Goal: Information Seeking & Learning: Learn about a topic

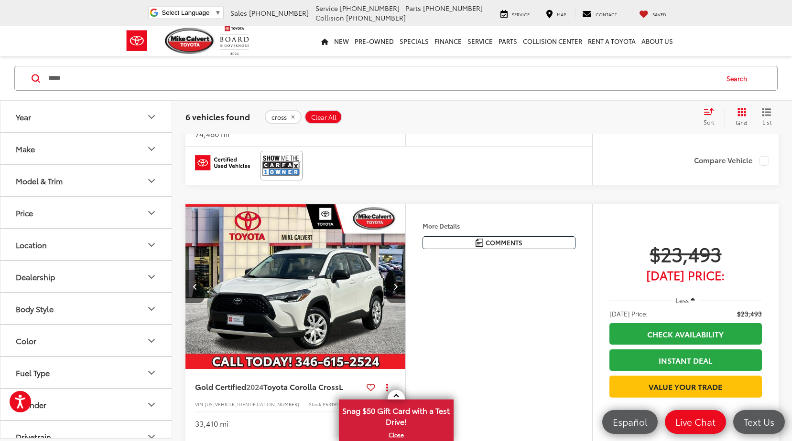
scroll to position [0, 442]
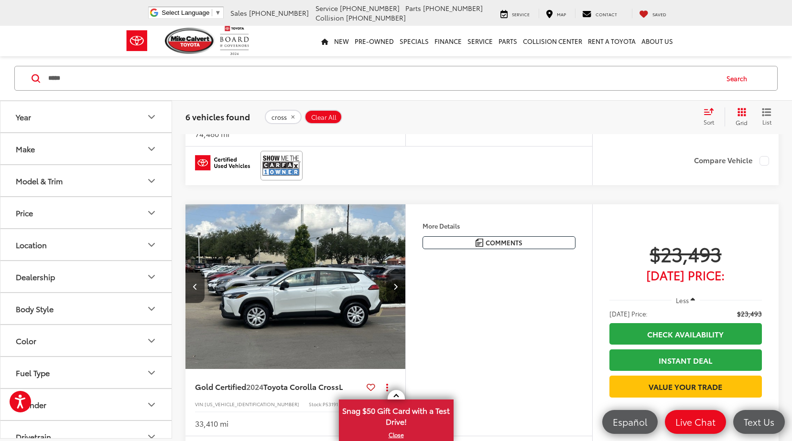
click at [89, 83] on input "*****" at bounding box center [382, 78] width 670 height 23
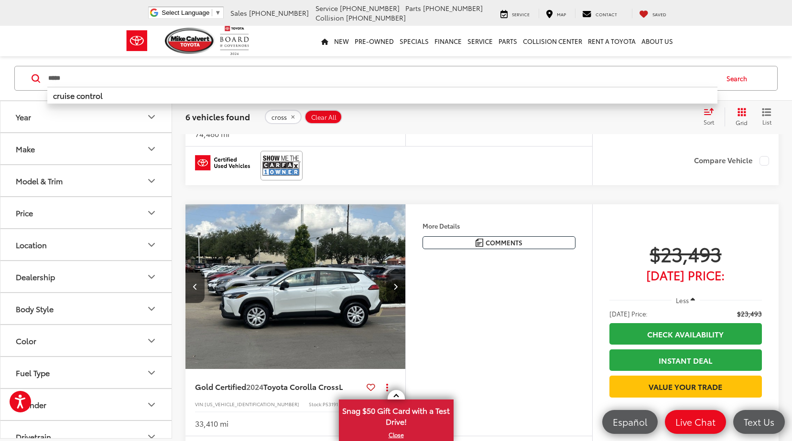
click at [89, 84] on input "*****" at bounding box center [382, 78] width 670 height 23
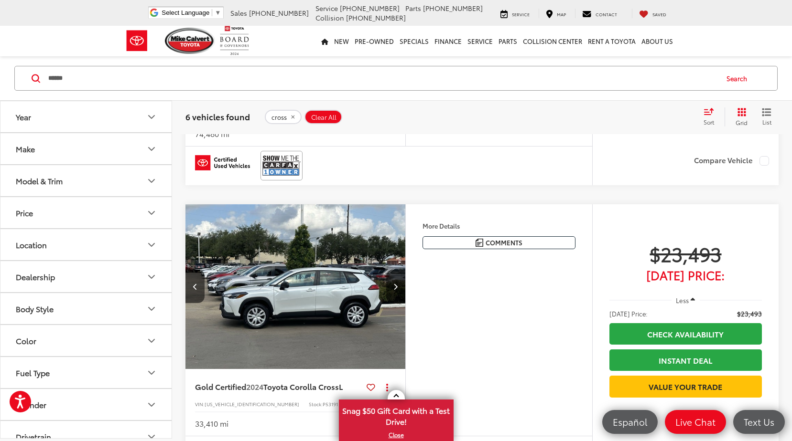
type input "******"
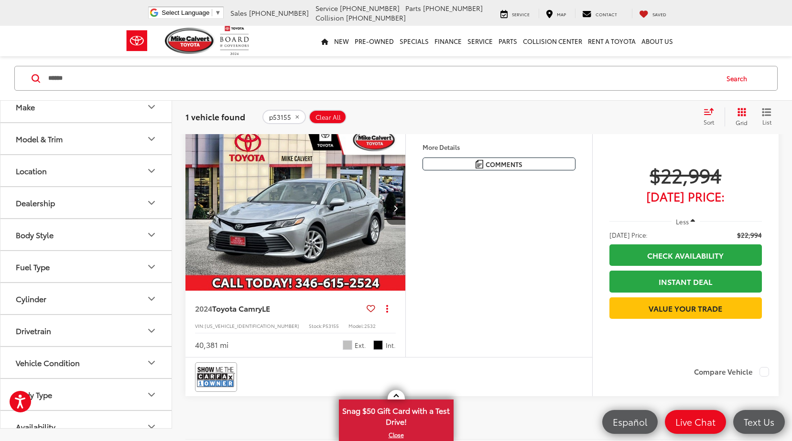
scroll to position [62, 0]
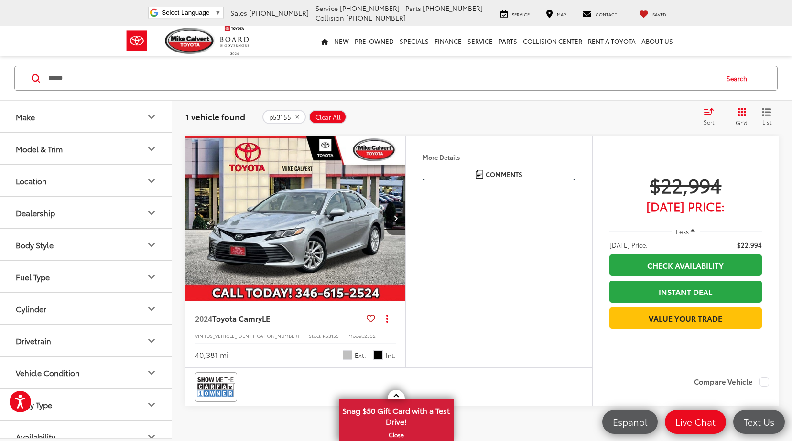
click at [362, 262] on img "2024 Toyota Camry LE 0" at bounding box center [295, 219] width 221 height 166
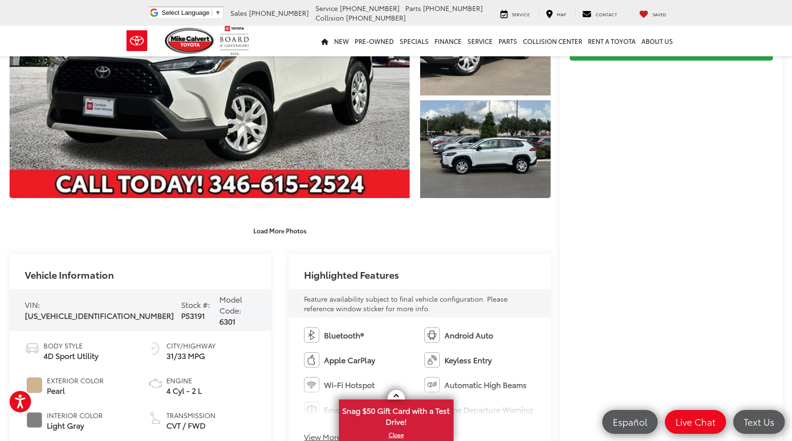
scroll to position [287, 0]
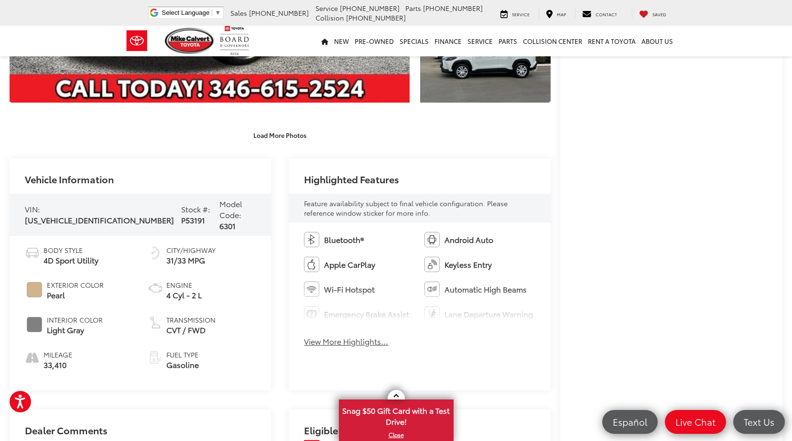
click at [33, 282] on span "#D2B48C" at bounding box center [34, 289] width 15 height 15
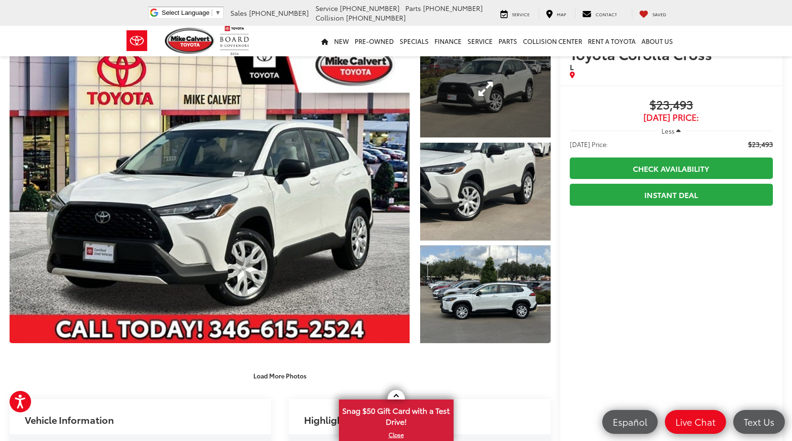
scroll to position [0, 0]
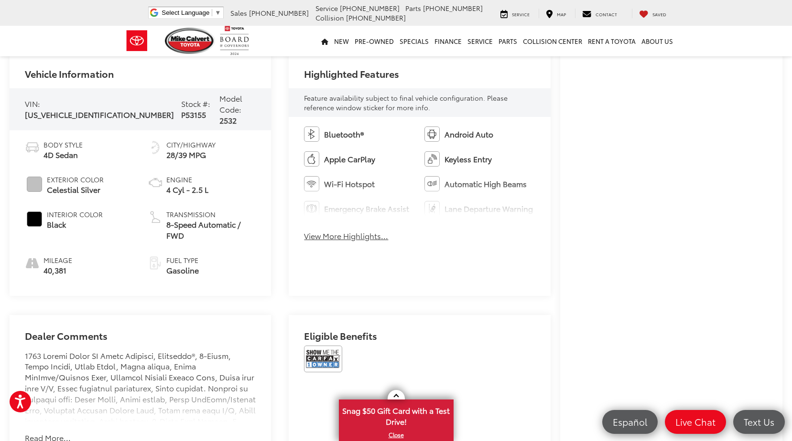
scroll to position [430, 0]
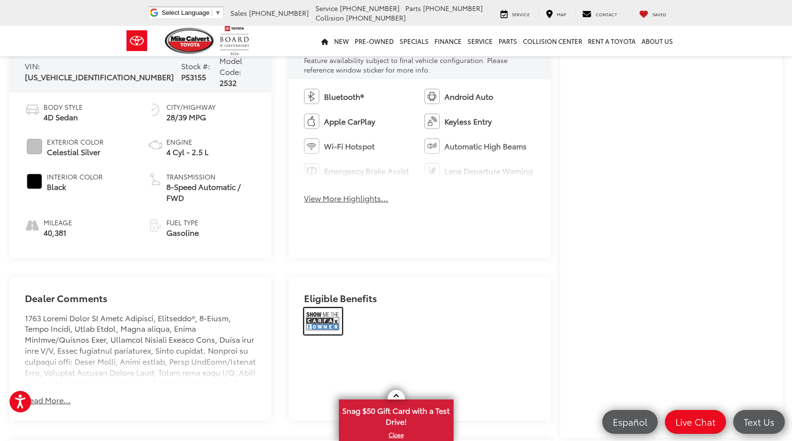
click at [329, 308] on img at bounding box center [323, 321] width 38 height 27
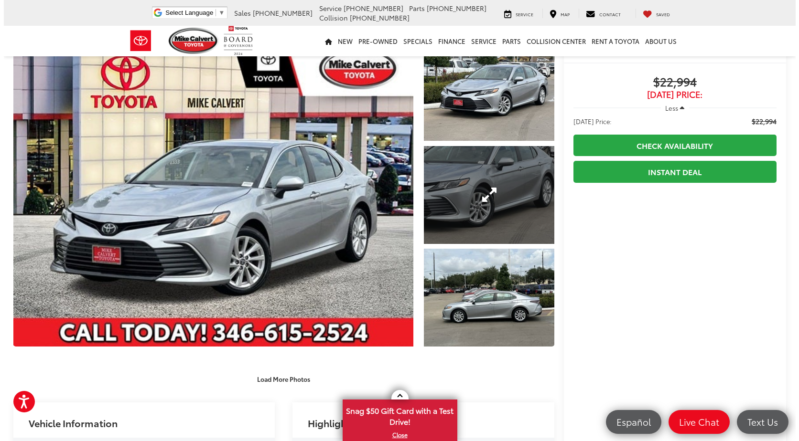
scroll to position [96, 0]
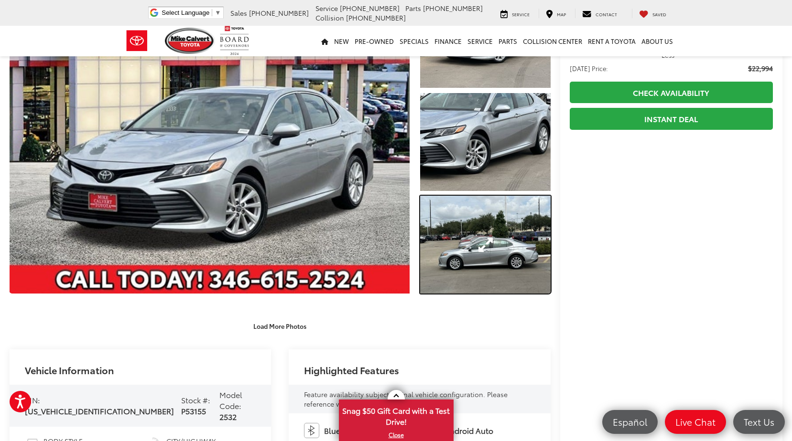
click at [525, 250] on link "Expand Photo 3" at bounding box center [485, 244] width 130 height 97
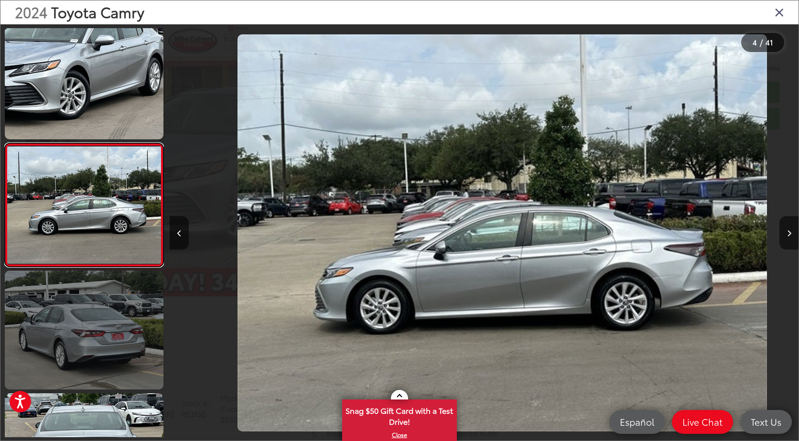
scroll to position [0, 1886]
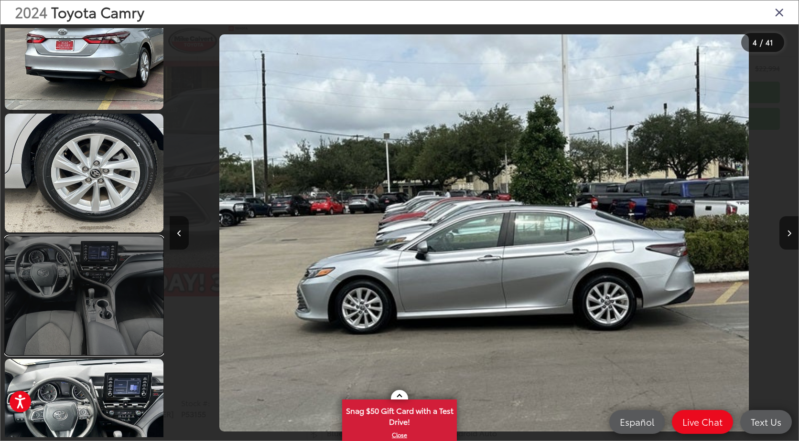
click at [111, 285] on link at bounding box center [84, 295] width 159 height 119
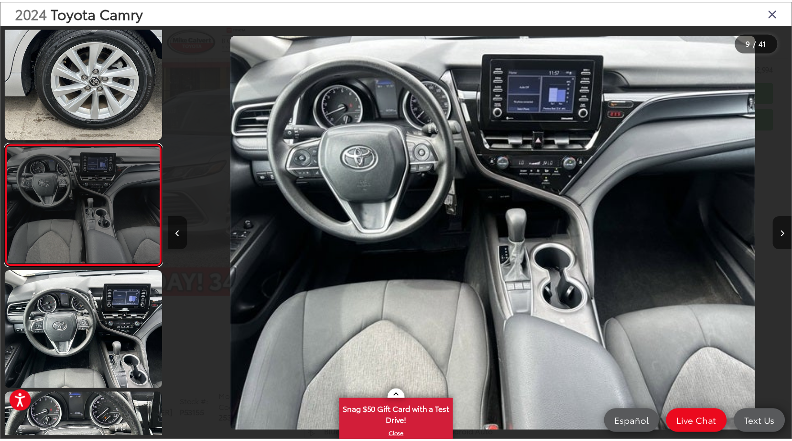
scroll to position [0, 5029]
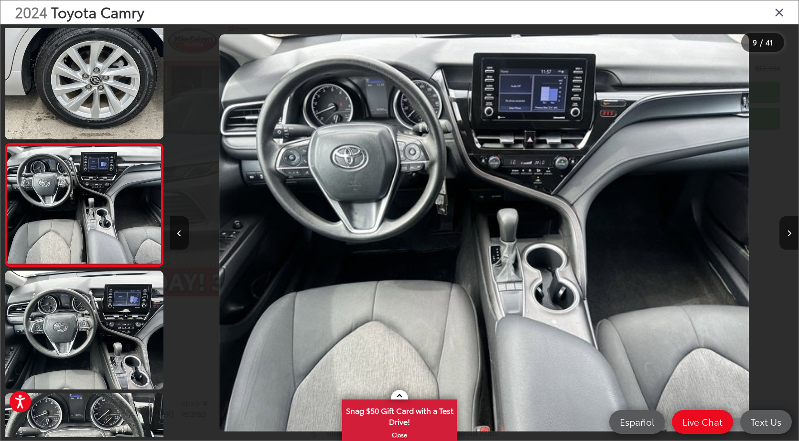
click at [779, 11] on icon "Close gallery" at bounding box center [779, 12] width 10 height 12
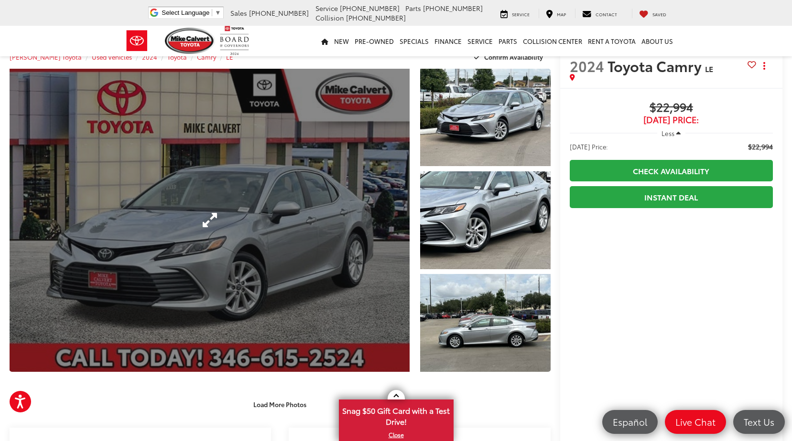
scroll to position [0, 0]
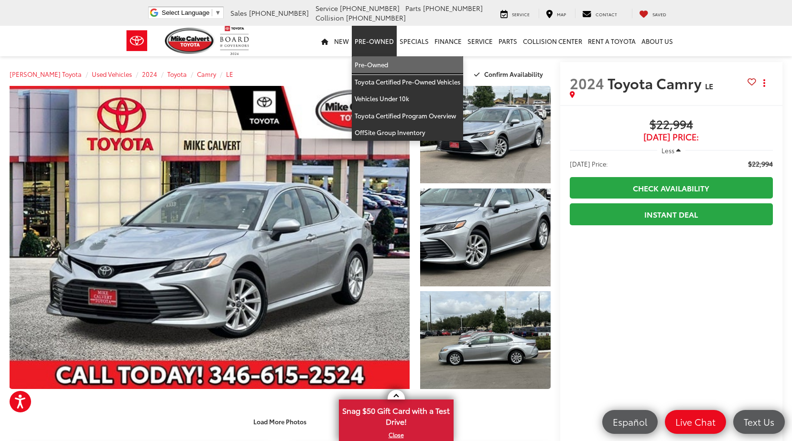
click at [387, 60] on link "Pre-Owned" at bounding box center [407, 64] width 111 height 17
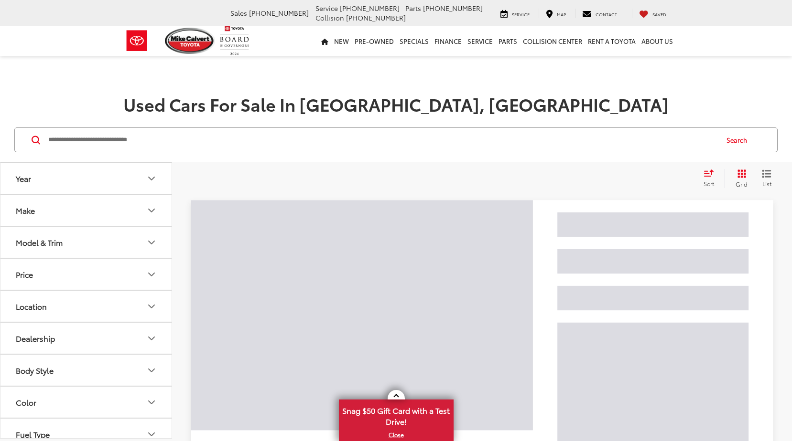
click at [323, 142] on input "Search by Make, Model, or Keyword" at bounding box center [382, 140] width 670 height 23
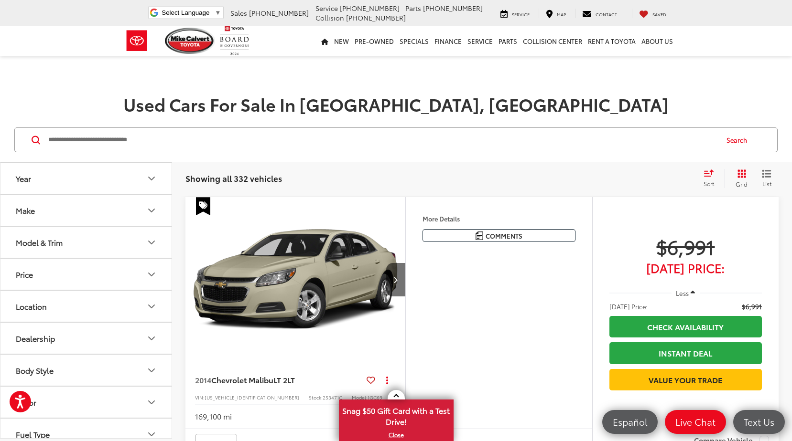
click at [270, 142] on input "Search by Make, Model, or Keyword" at bounding box center [382, 140] width 670 height 23
type input "******"
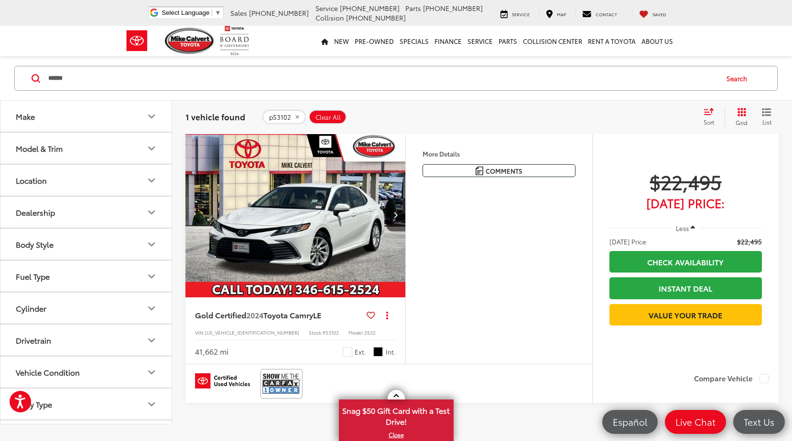
scroll to position [48, 0]
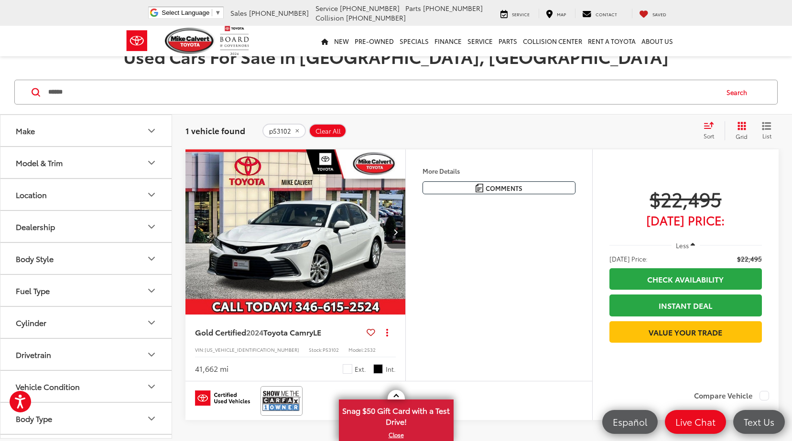
click at [364, 220] on img "2024 Toyota Camry LE 0" at bounding box center [295, 233] width 221 height 166
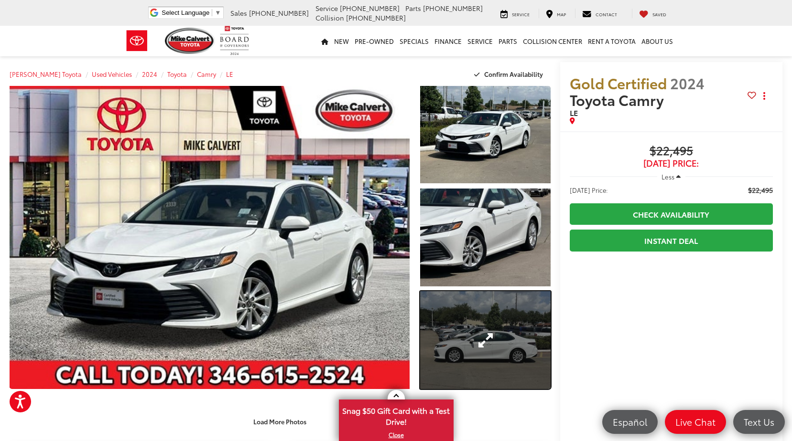
click at [451, 360] on link "Expand Photo 3" at bounding box center [485, 339] width 130 height 97
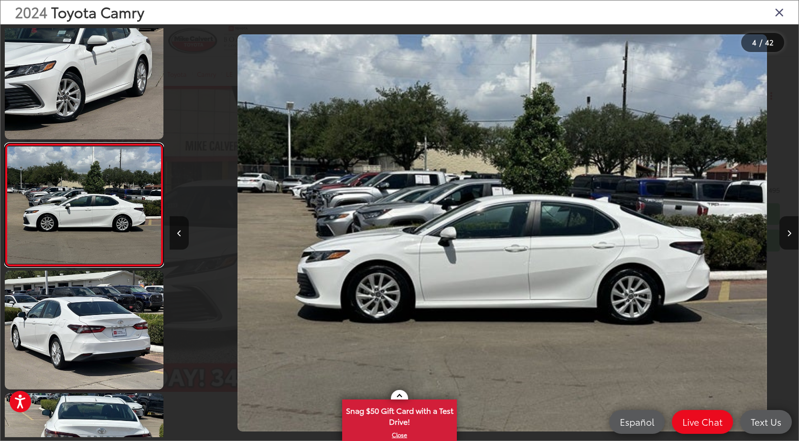
scroll to position [0, 1886]
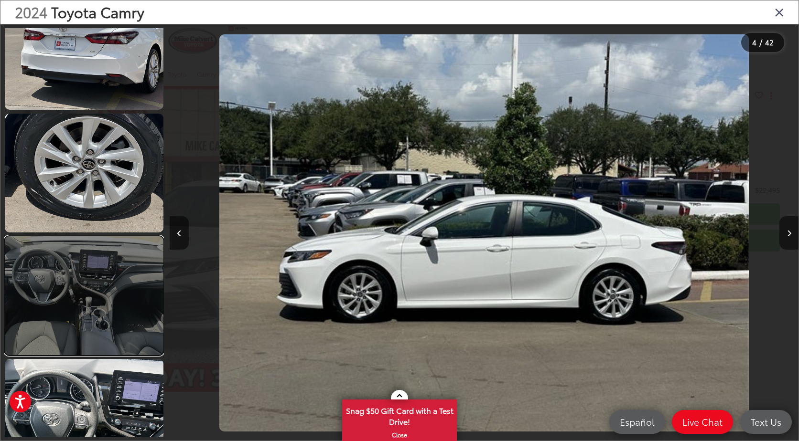
click at [129, 308] on link at bounding box center [84, 295] width 159 height 119
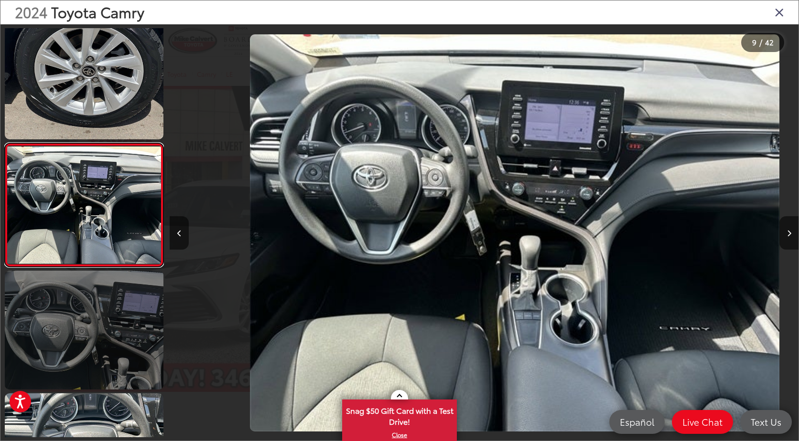
scroll to position [0, 5029]
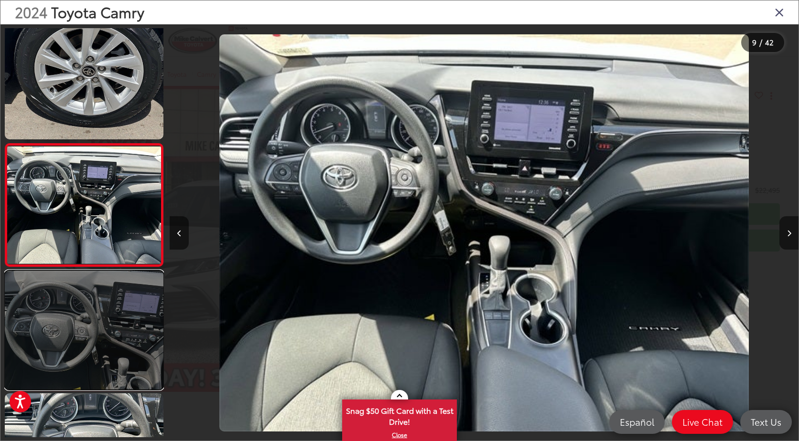
click at [108, 341] on link at bounding box center [84, 330] width 159 height 119
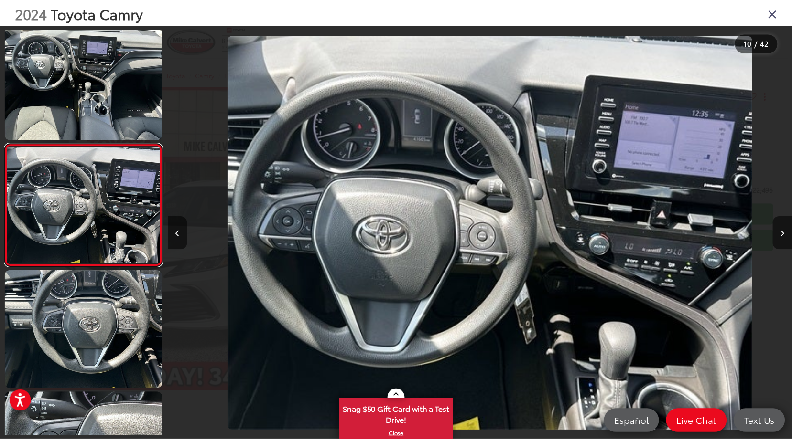
scroll to position [0, 5658]
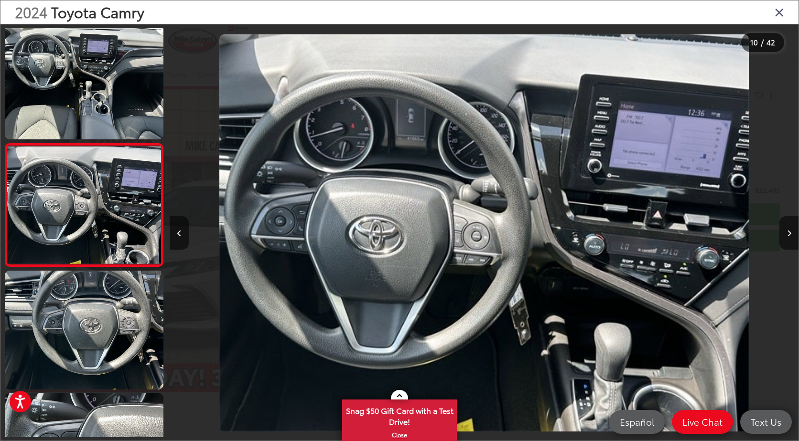
click at [777, 16] on icon "Close gallery" at bounding box center [779, 12] width 10 height 12
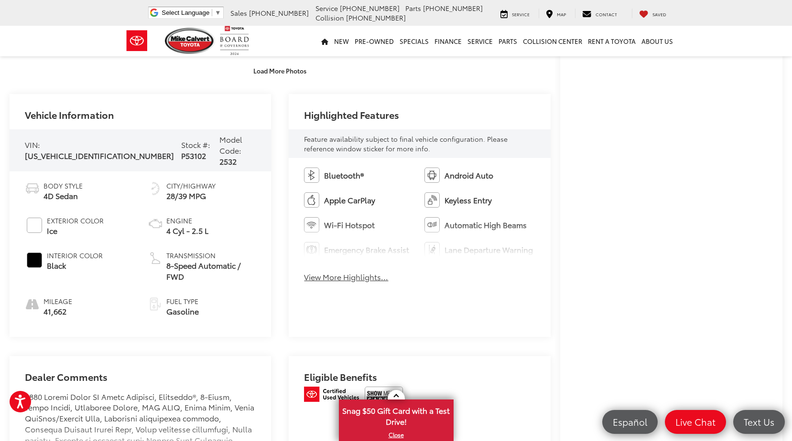
scroll to position [334, 0]
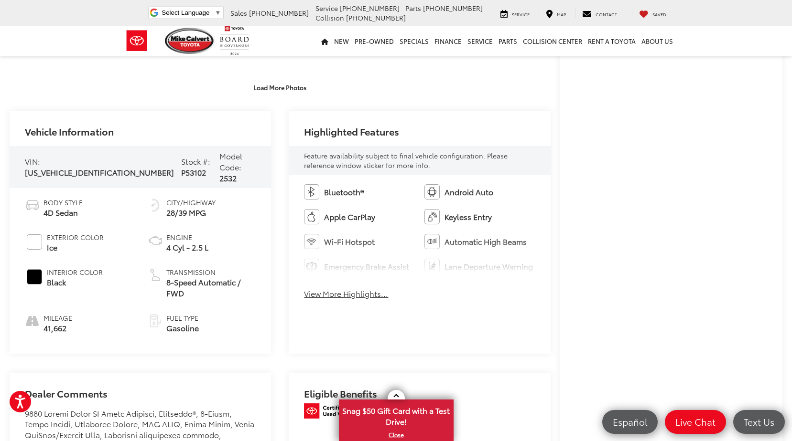
click at [33, 235] on span "#FFFFFF" at bounding box center [34, 242] width 15 height 15
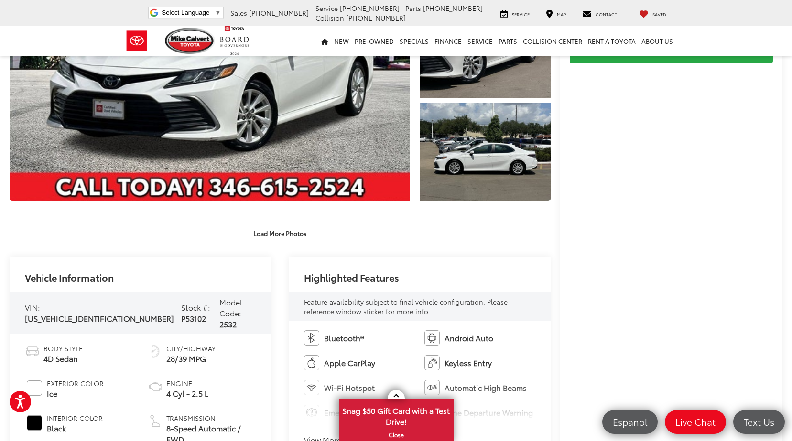
scroll to position [191, 0]
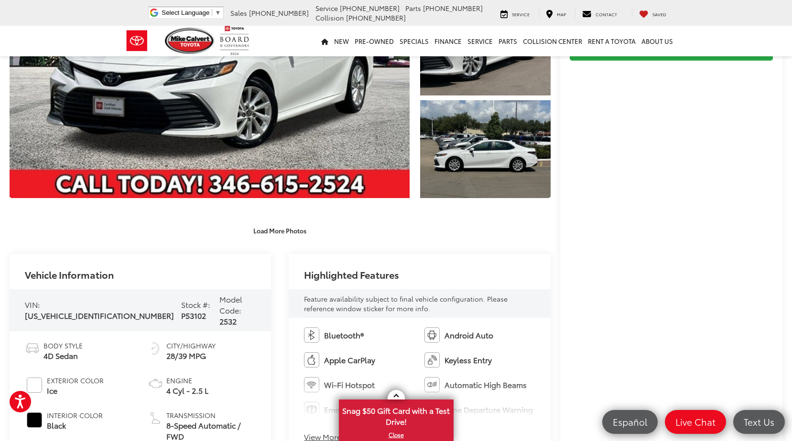
drag, startPoint x: 56, startPoint y: 379, endPoint x: 50, endPoint y: 377, distance: 6.5
click at [50, 386] on span "Ice" at bounding box center [75, 391] width 57 height 11
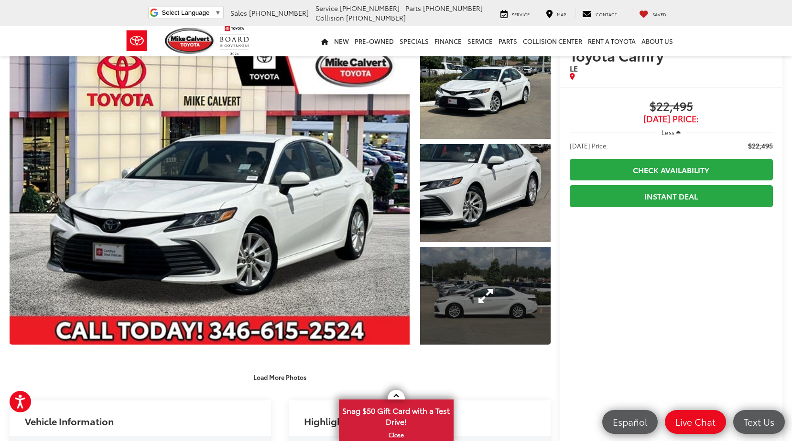
scroll to position [0, 0]
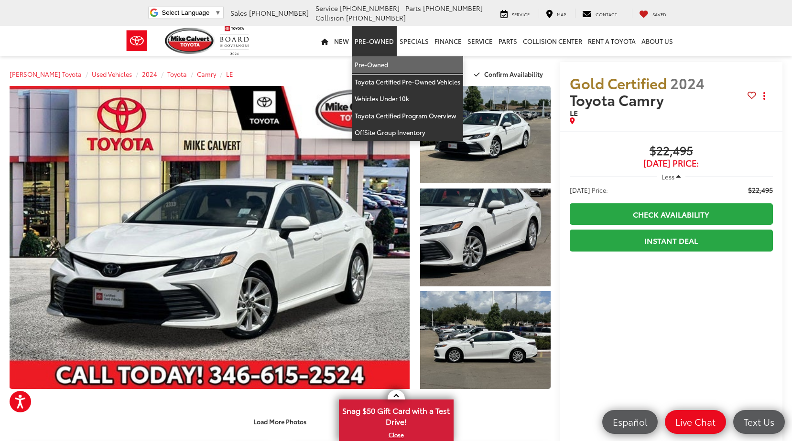
drag, startPoint x: 379, startPoint y: 66, endPoint x: 367, endPoint y: 77, distance: 16.2
click at [379, 66] on link "Pre-Owned" at bounding box center [407, 64] width 111 height 17
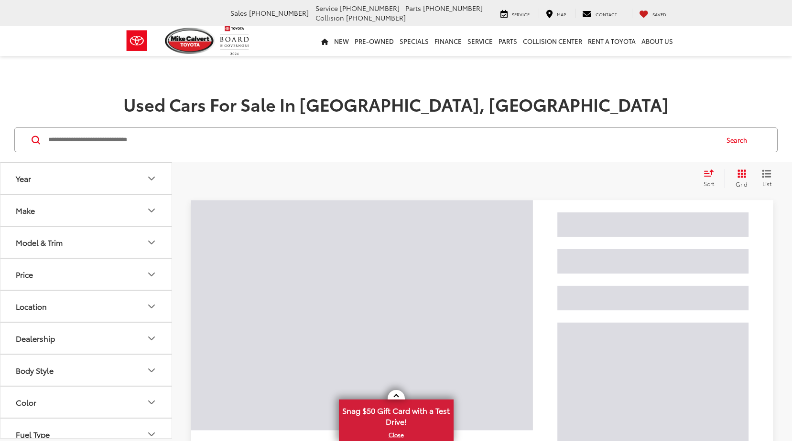
click at [270, 134] on input "Search by Make, Model, or Keyword" at bounding box center [382, 140] width 670 height 23
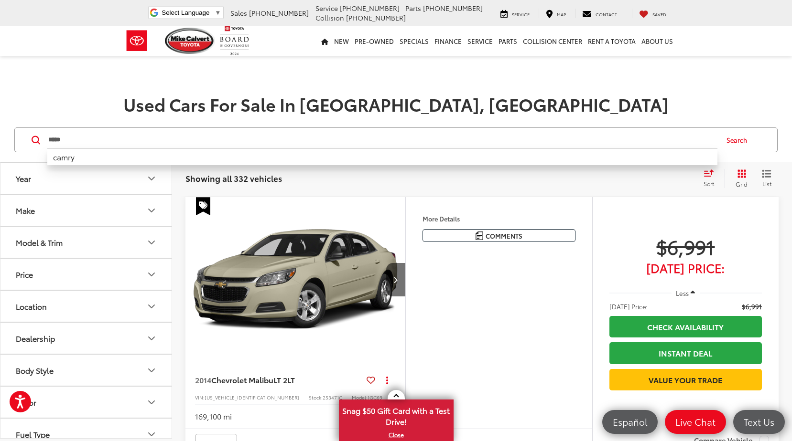
type input "*****"
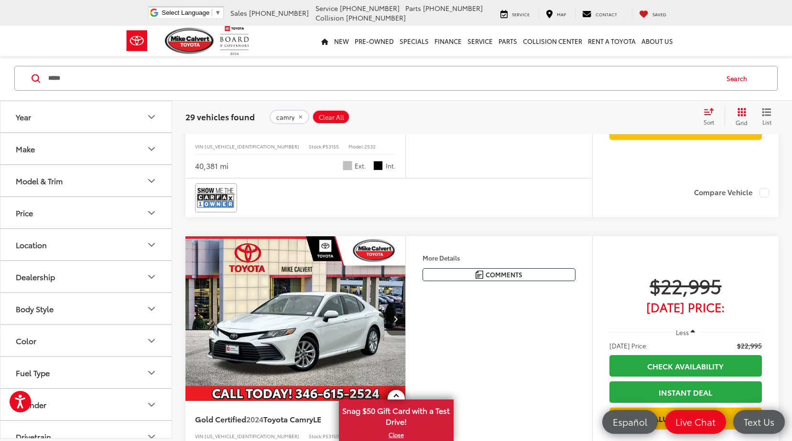
scroll to position [1638, 0]
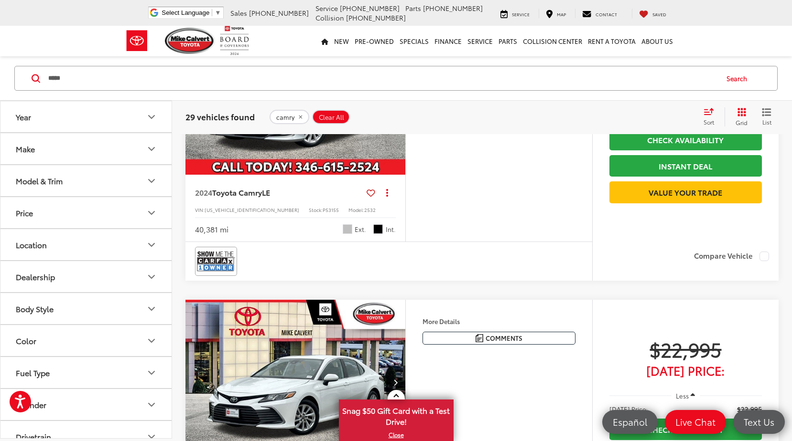
click at [316, 76] on input "*****" at bounding box center [382, 78] width 670 height 23
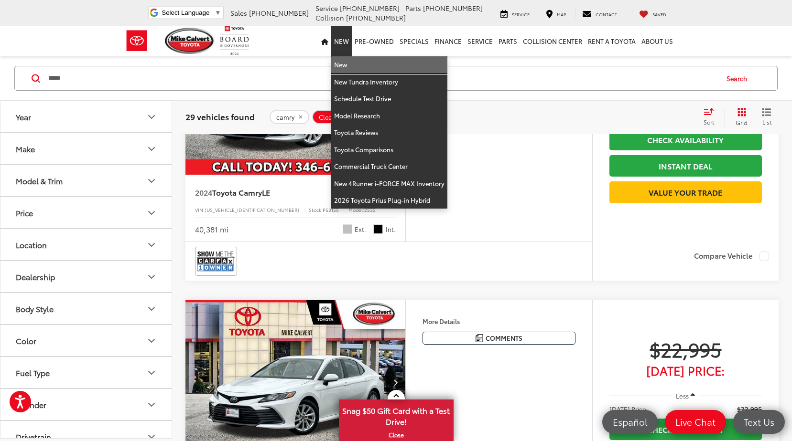
click at [345, 63] on link "New" at bounding box center [389, 64] width 116 height 17
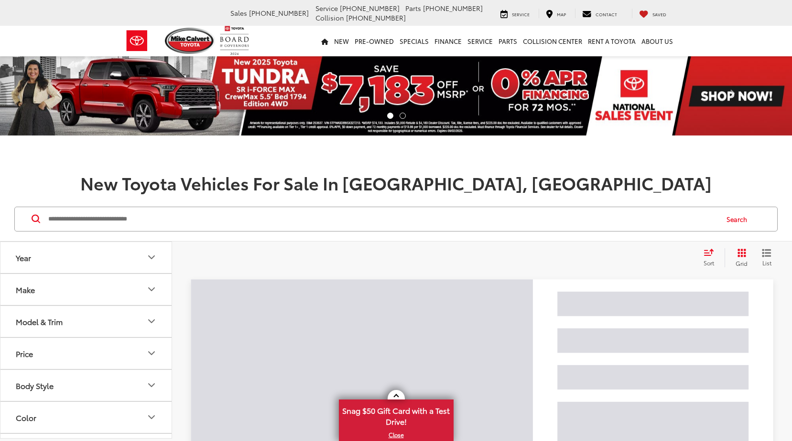
click at [207, 213] on input "Search by Make, Model, or Keyword" at bounding box center [382, 219] width 670 height 23
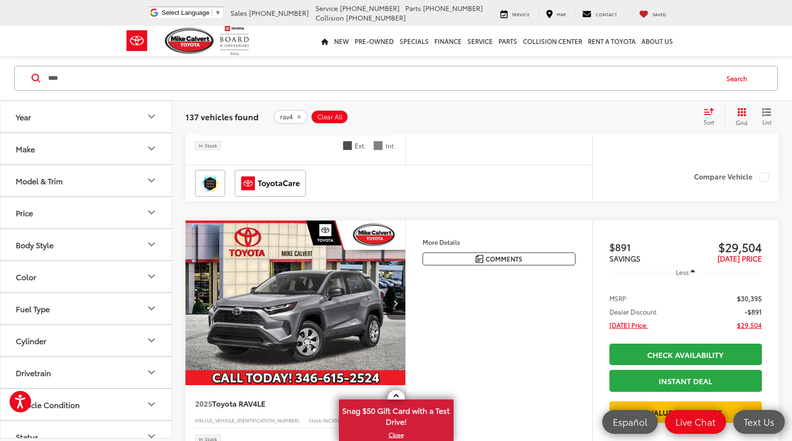
scroll to position [344, 0]
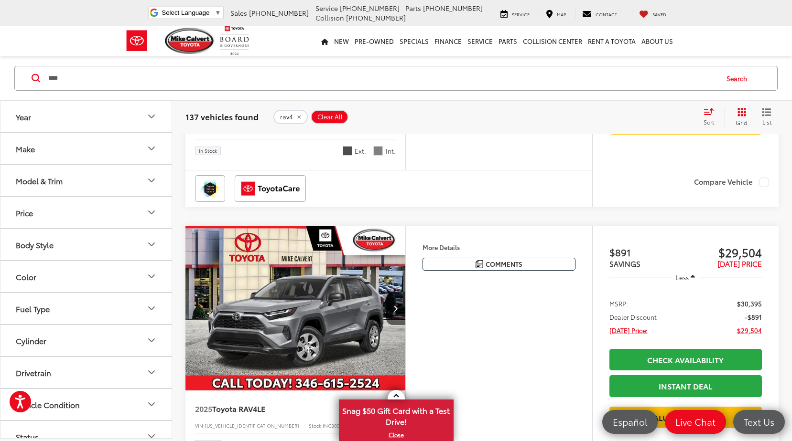
click at [405, 76] on input "****" at bounding box center [382, 78] width 670 height 23
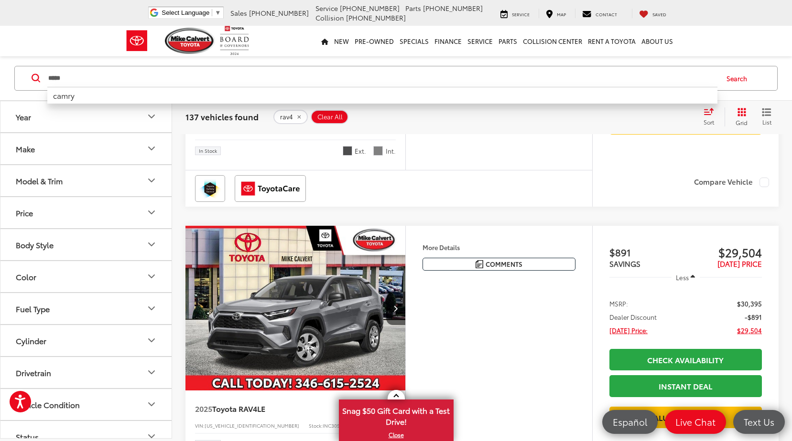
type input "*****"
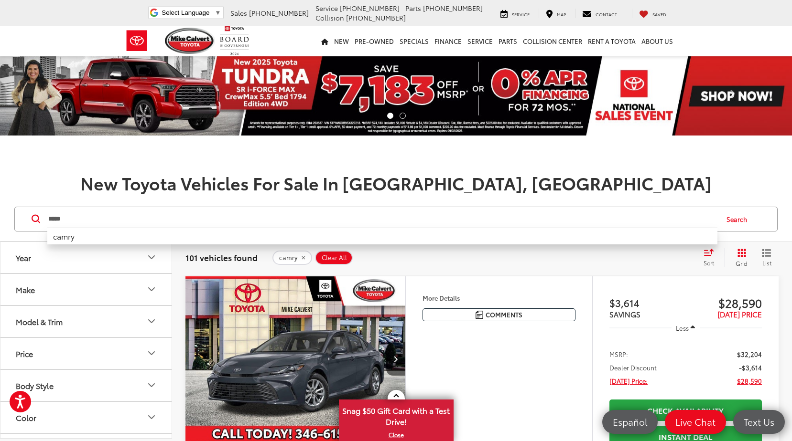
click at [643, 160] on h1 at bounding box center [396, 154] width 792 height 19
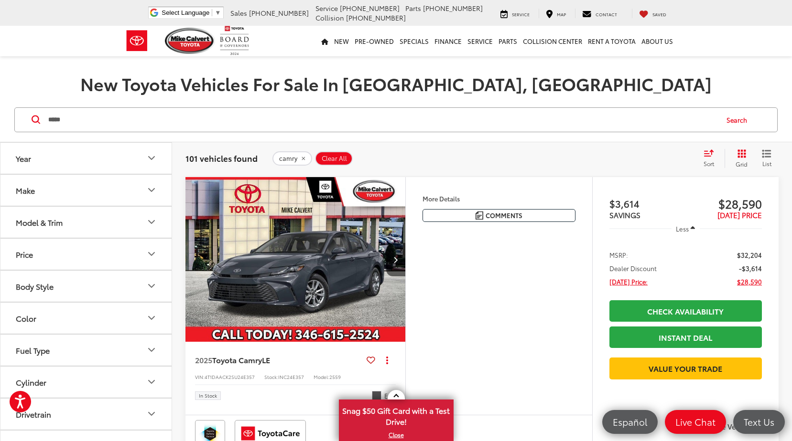
scroll to position [96, 0]
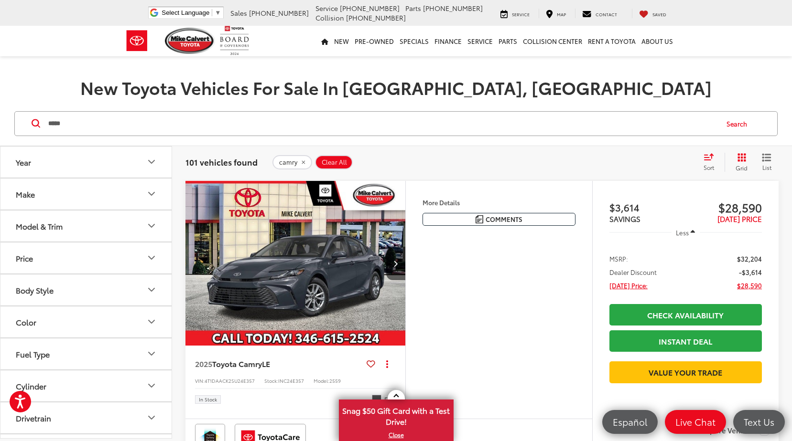
click at [214, 129] on input "*****" at bounding box center [382, 123] width 670 height 23
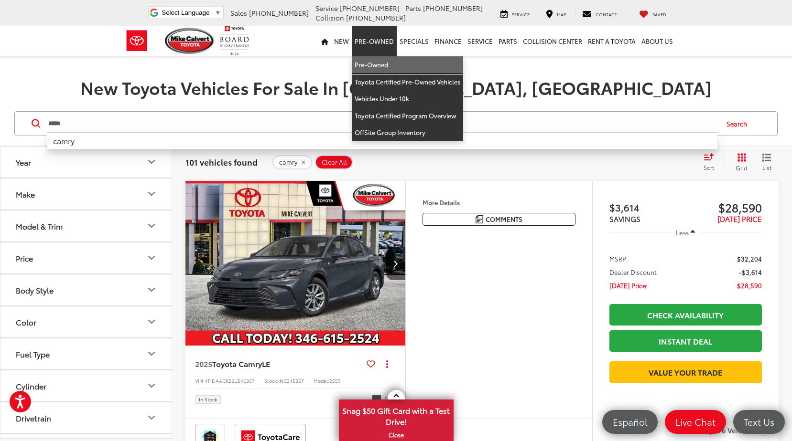
drag, startPoint x: 372, startPoint y: 59, endPoint x: 337, endPoint y: 5, distance: 64.7
click at [372, 59] on link "Pre-Owned" at bounding box center [407, 64] width 111 height 17
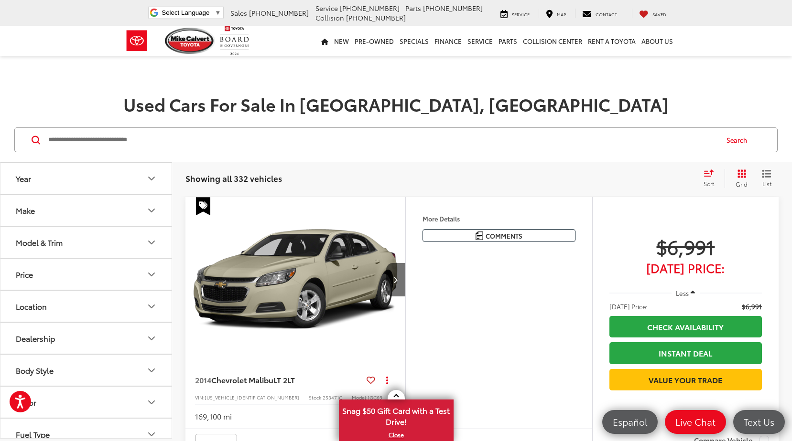
click at [265, 158] on div "Search" at bounding box center [396, 140] width 792 height 44
click at [264, 143] on input "Search by Make, Model, or Keyword" at bounding box center [382, 140] width 670 height 23
type input "*"
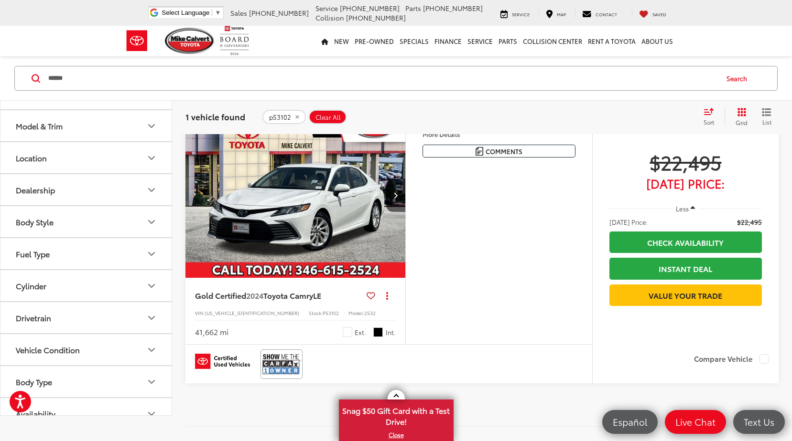
scroll to position [70, 0]
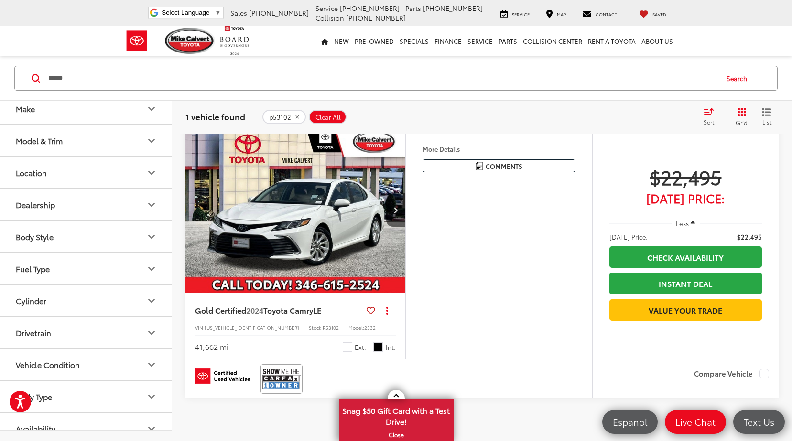
drag, startPoint x: 184, startPoint y: 77, endPoint x: 13, endPoint y: 73, distance: 171.6
click at [13, 73] on div "****** ****** Search" at bounding box center [396, 78] width 772 height 25
type input "**********"
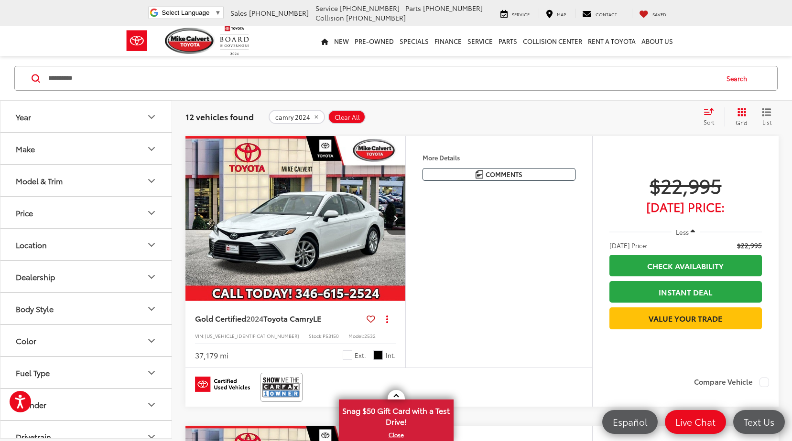
scroll to position [667, 0]
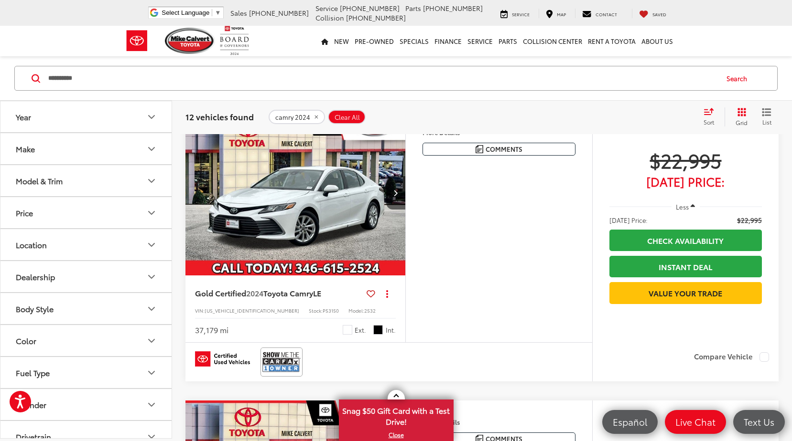
click at [338, 262] on img "2024 Toyota Camry LE 0" at bounding box center [295, 194] width 221 height 166
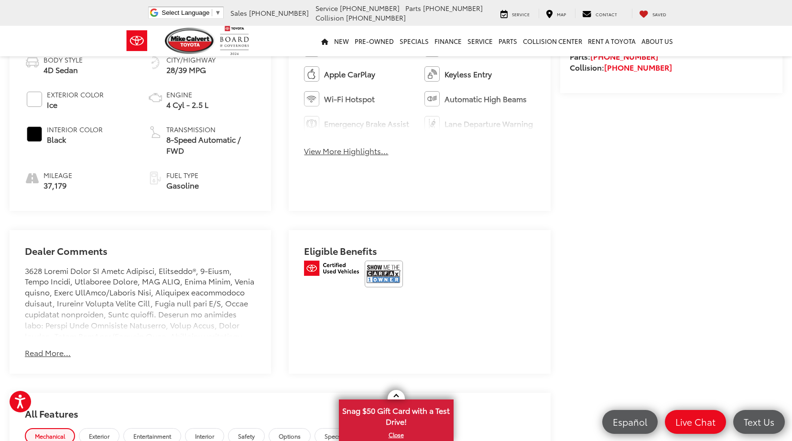
scroll to position [478, 0]
click at [359, 261] on div at bounding box center [419, 276] width 231 height 33
click at [383, 265] on img at bounding box center [383, 273] width 38 height 27
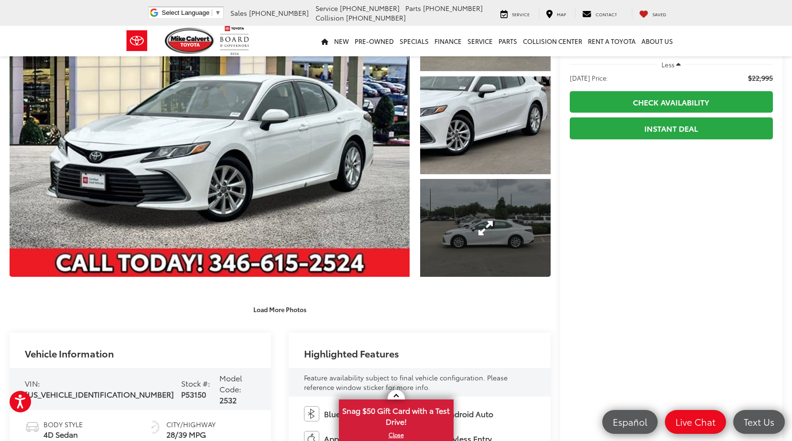
scroll to position [96, 0]
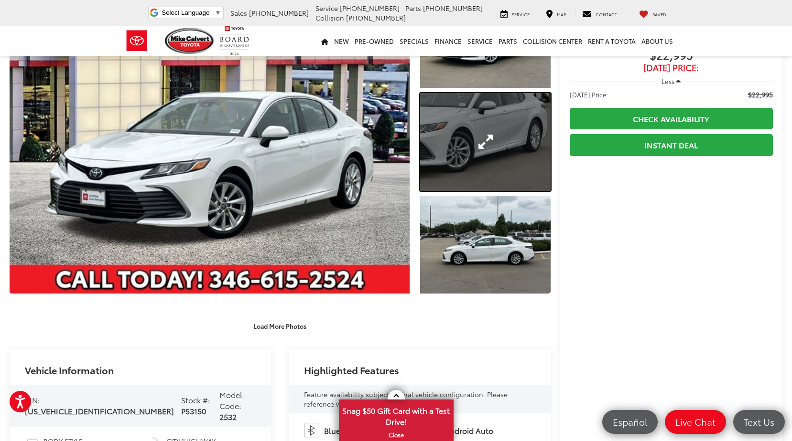
click at [519, 143] on link "Expand Photo 2" at bounding box center [485, 141] width 130 height 97
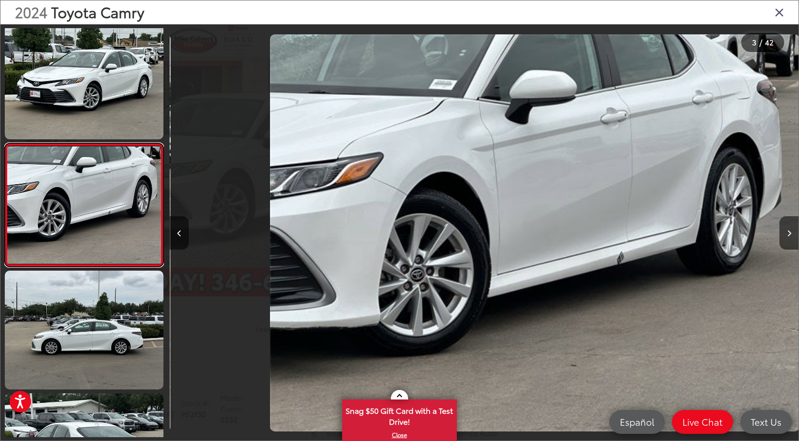
scroll to position [0, 1257]
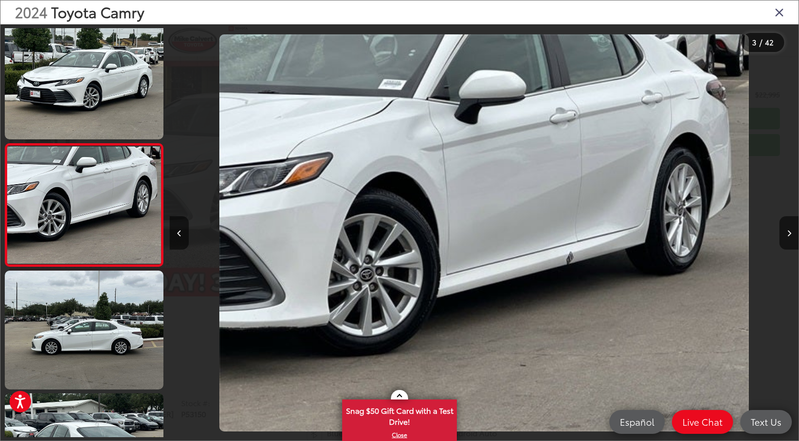
click at [570, 259] on img "2024 Toyota Camry LE 2" at bounding box center [484, 232] width 530 height 397
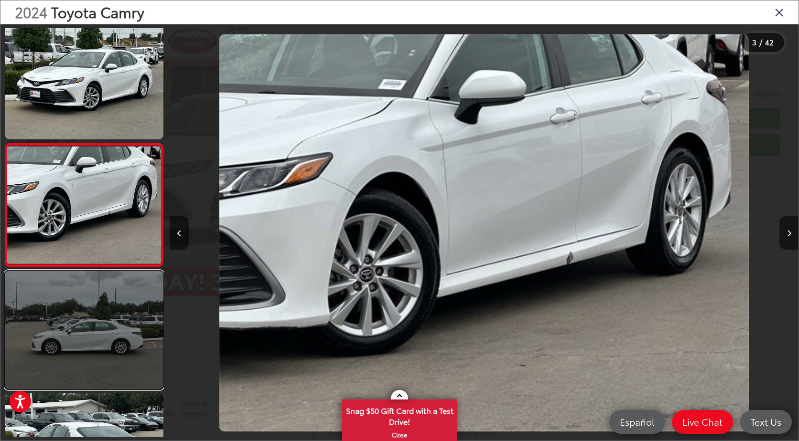
click at [105, 292] on link at bounding box center [84, 330] width 159 height 119
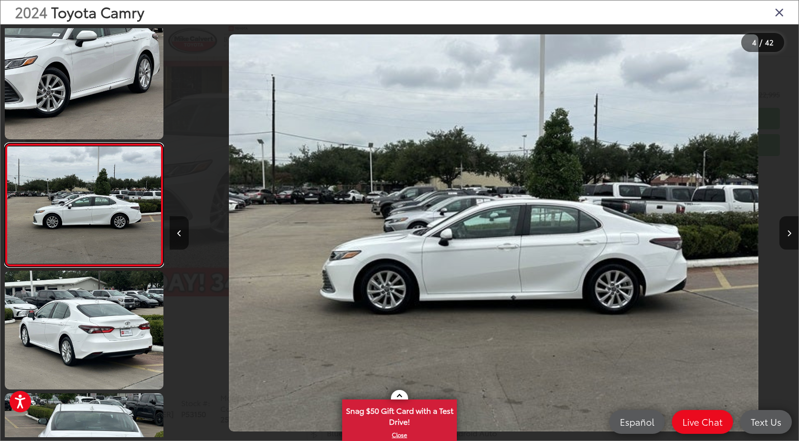
scroll to position [0, 1886]
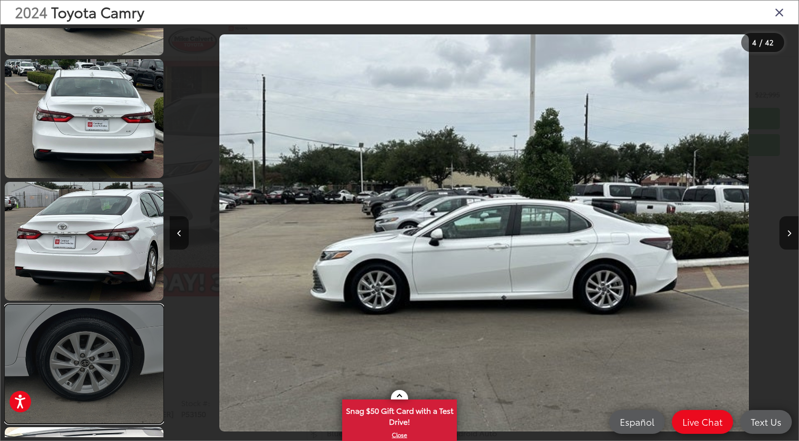
click at [102, 368] on link at bounding box center [84, 364] width 159 height 119
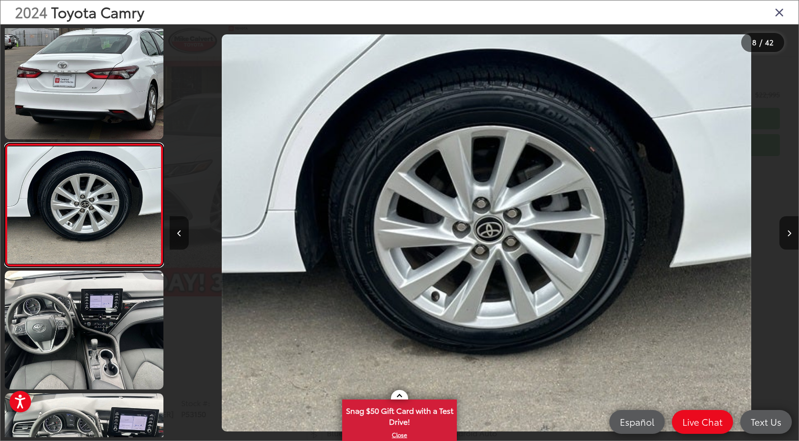
scroll to position [0, 4401]
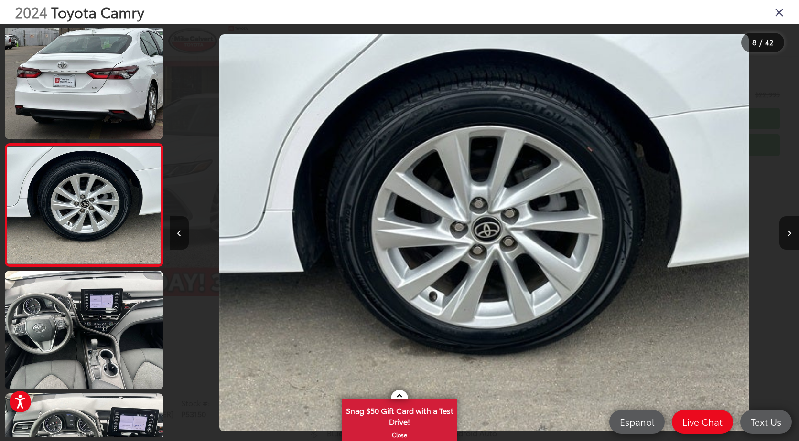
click at [191, 236] on div at bounding box center [248, 233] width 157 height 418
click at [185, 236] on button "Previous image" at bounding box center [179, 232] width 19 height 33
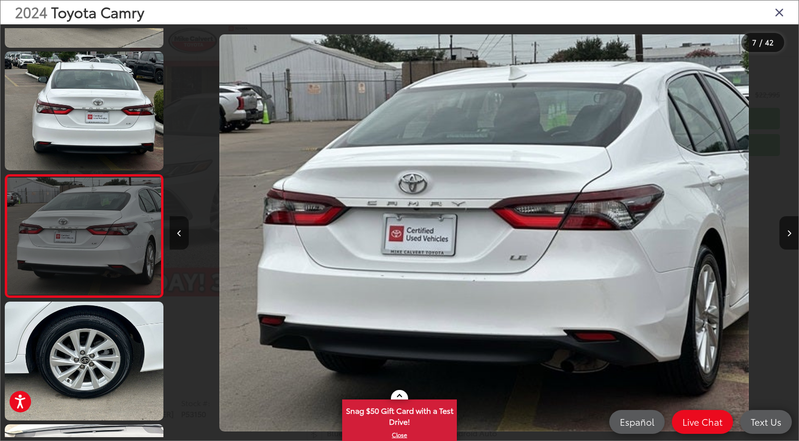
scroll to position [574, 0]
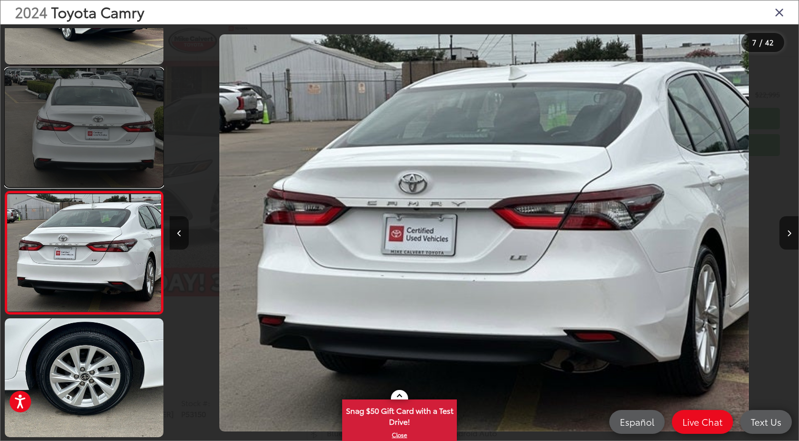
click at [117, 148] on link at bounding box center [84, 127] width 159 height 119
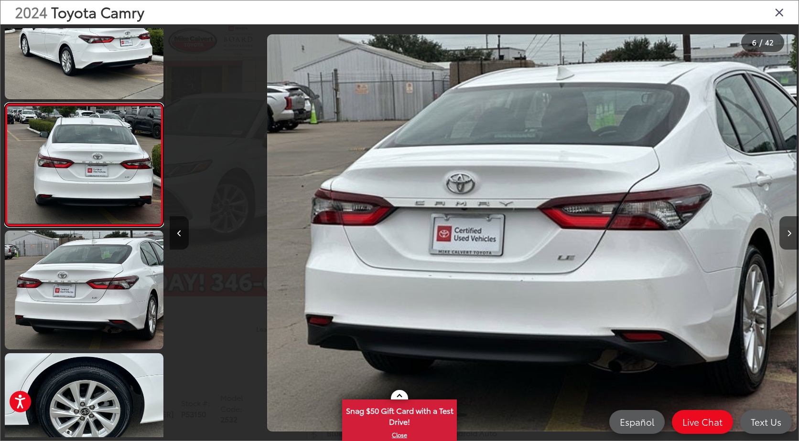
scroll to position [0, 0]
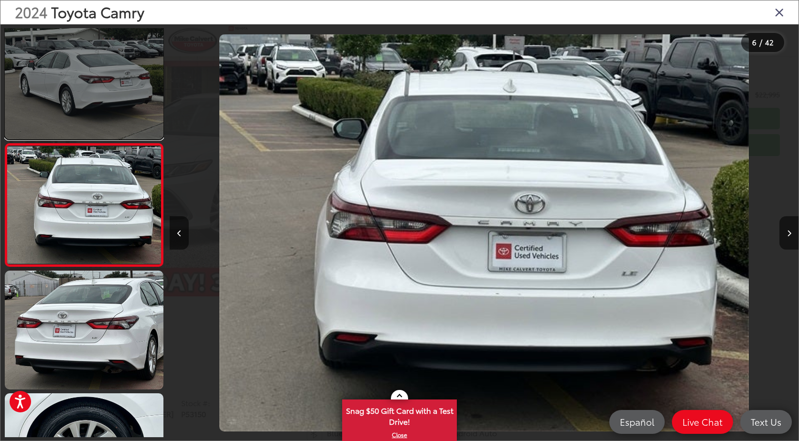
click at [110, 94] on link at bounding box center [84, 80] width 159 height 119
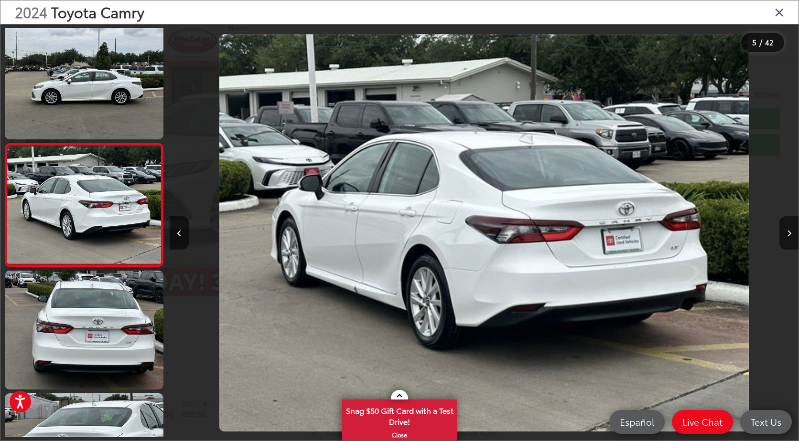
click at [781, 11] on icon "Close gallery" at bounding box center [779, 12] width 10 height 12
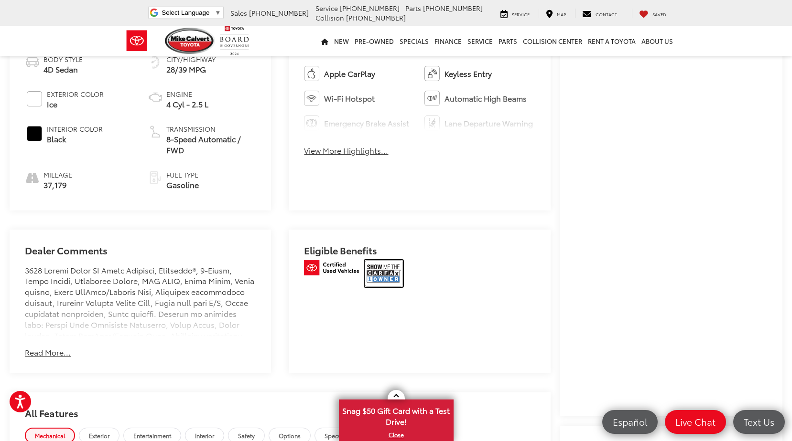
click at [385, 260] on img at bounding box center [383, 273] width 38 height 27
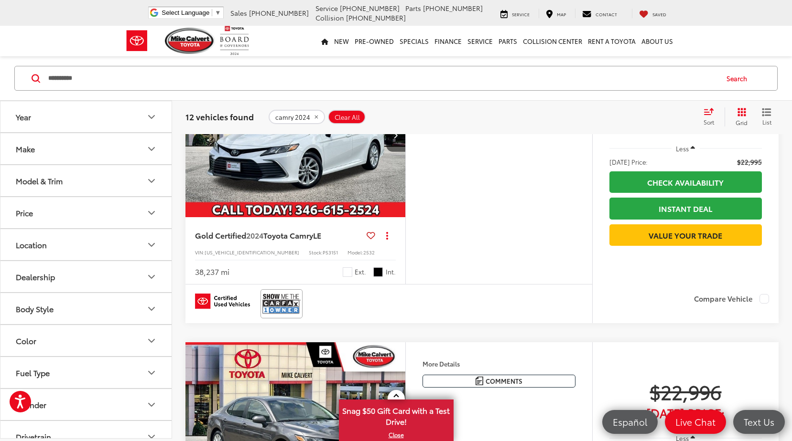
scroll to position [1017, 0]
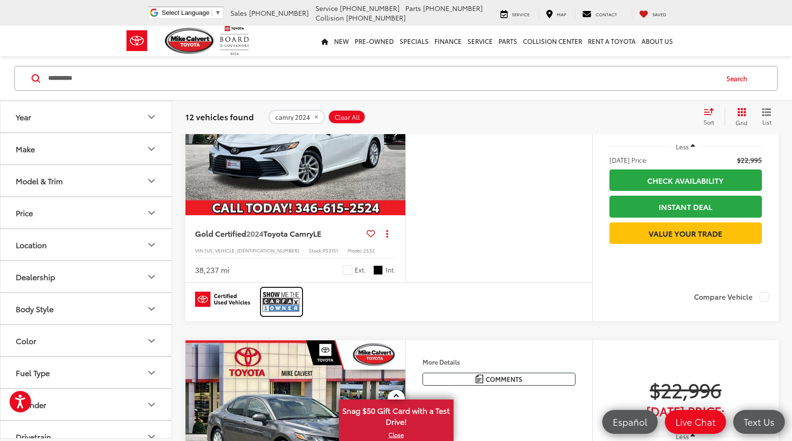
click at [264, 315] on img at bounding box center [281, 301] width 38 height 25
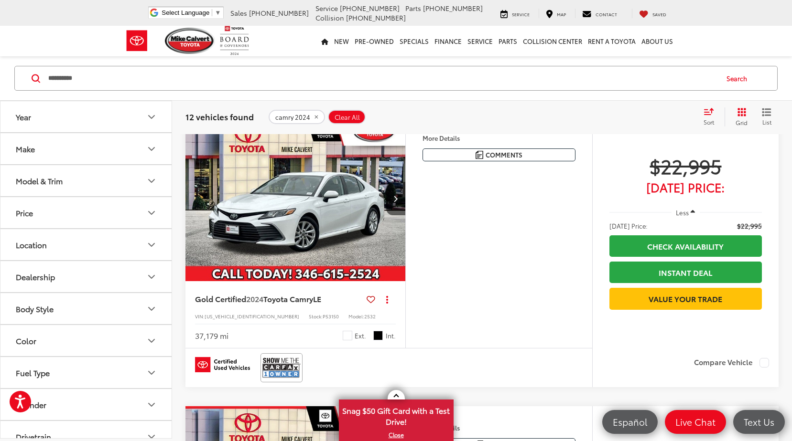
scroll to position [683, 0]
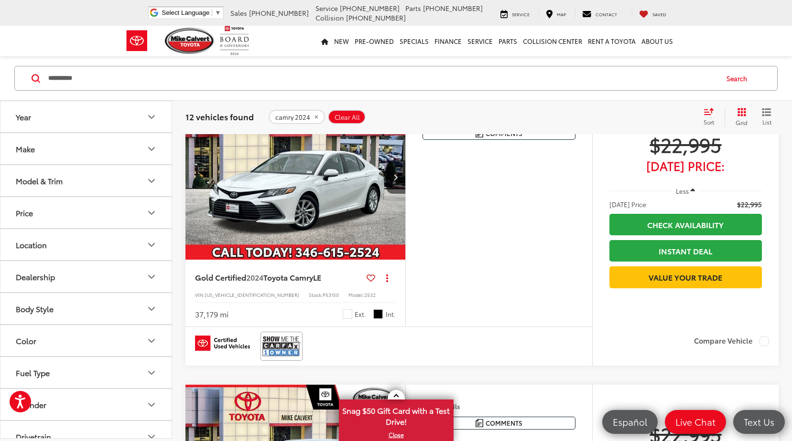
click at [251, 249] on img "2024 Toyota Camry LE 0" at bounding box center [295, 178] width 221 height 166
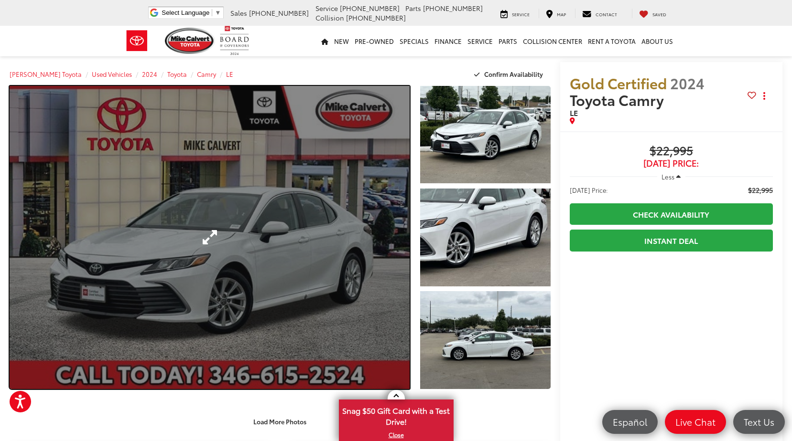
click at [350, 296] on link "Expand Photo 0" at bounding box center [210, 237] width 400 height 303
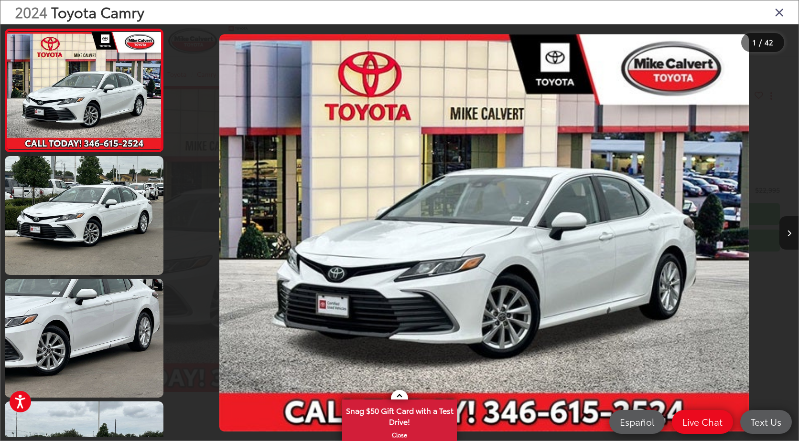
click at [785, 218] on button "Next image" at bounding box center [788, 232] width 19 height 33
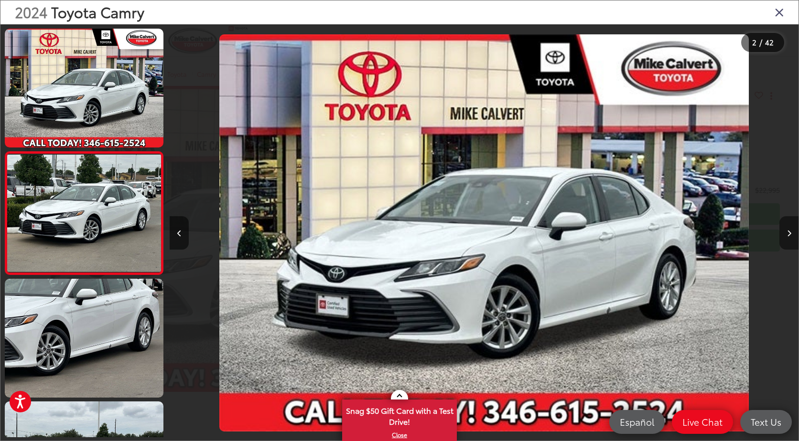
scroll to position [8, 0]
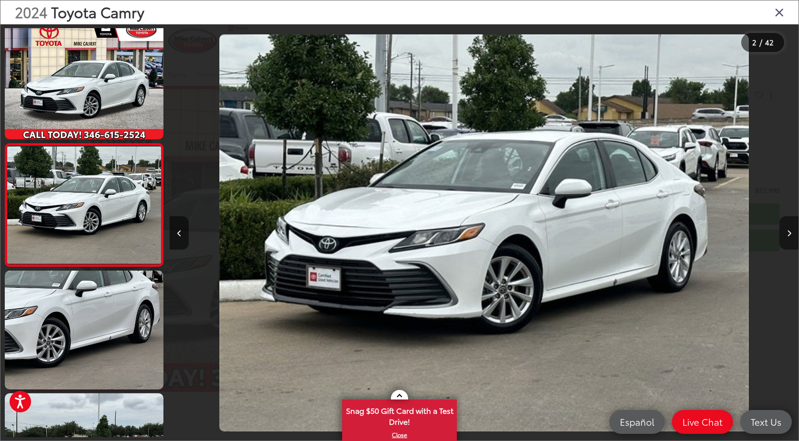
click at [787, 218] on button "Next image" at bounding box center [788, 232] width 19 height 33
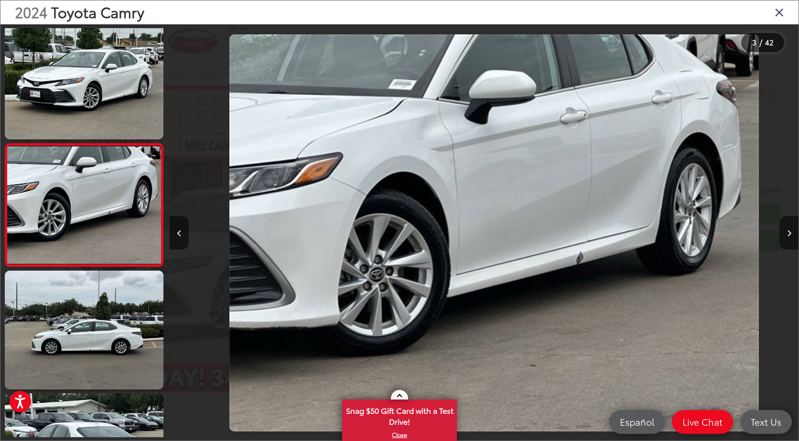
scroll to position [0, 1257]
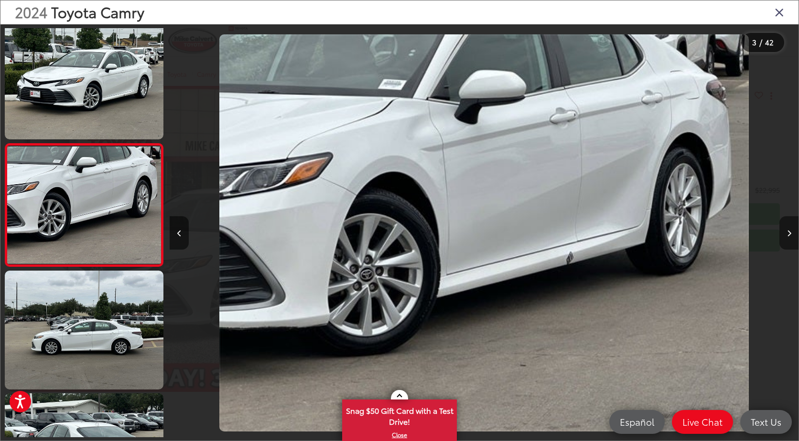
click at [791, 235] on button "Next image" at bounding box center [788, 232] width 19 height 33
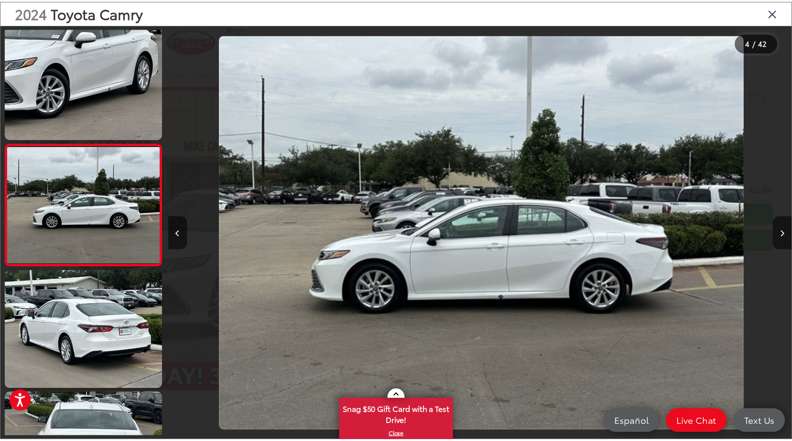
scroll to position [0, 1886]
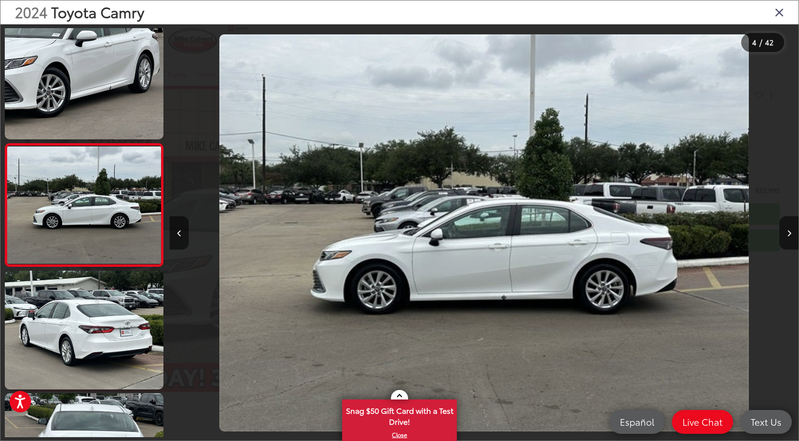
click at [780, 16] on icon "Close gallery" at bounding box center [779, 12] width 10 height 12
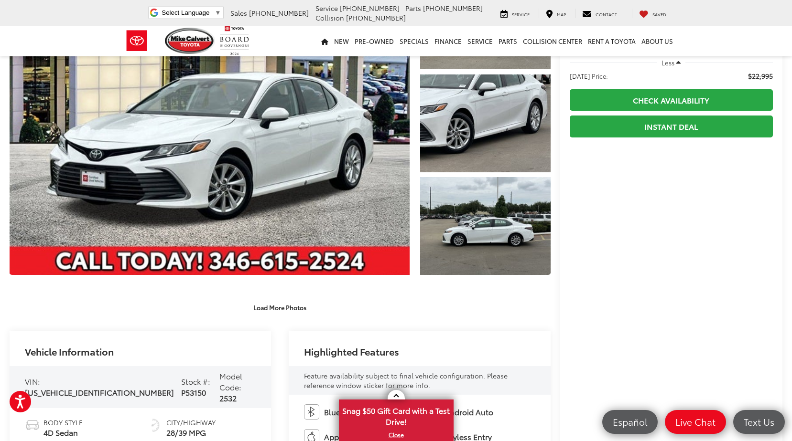
scroll to position [0, 0]
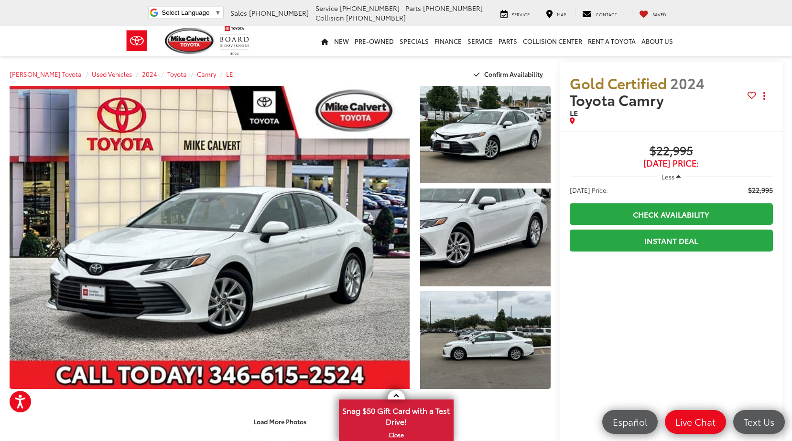
click at [677, 144] on span "$22,995" at bounding box center [670, 151] width 203 height 14
click at [679, 150] on span "$22,995" at bounding box center [670, 151] width 203 height 14
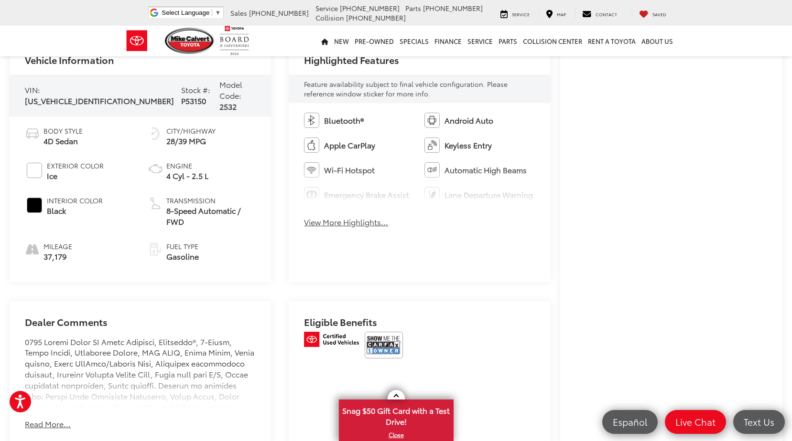
scroll to position [411, 0]
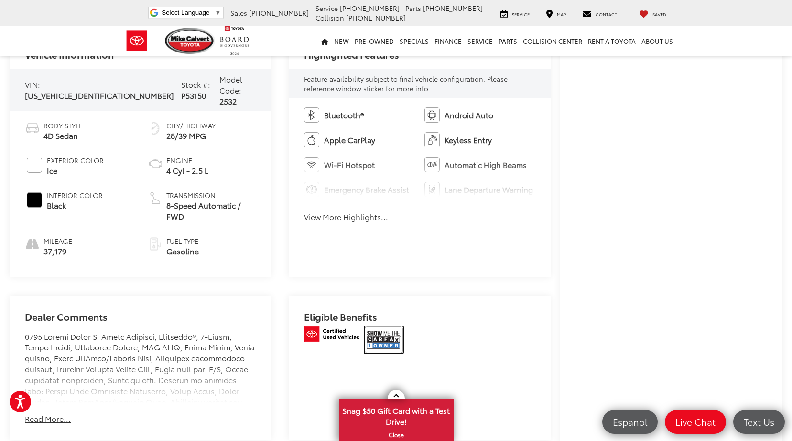
click at [393, 327] on img at bounding box center [383, 340] width 38 height 27
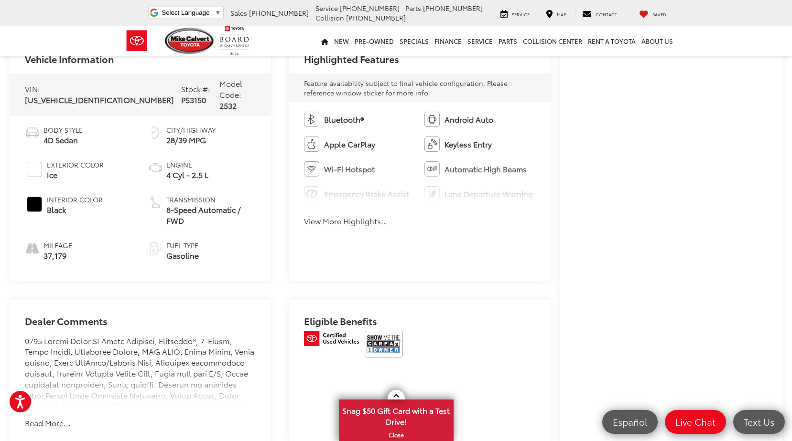
scroll to position [478, 0]
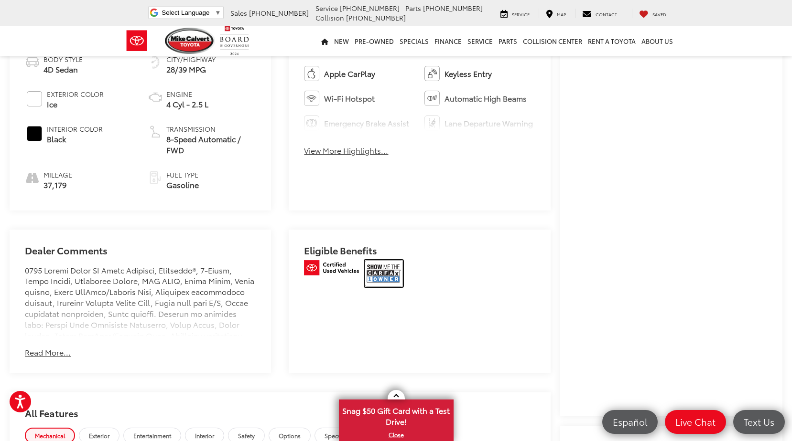
click at [389, 260] on img at bounding box center [383, 273] width 38 height 27
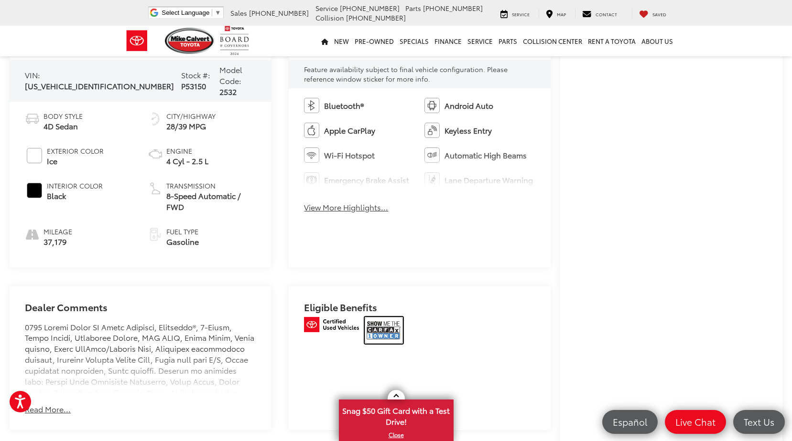
scroll to position [430, 0]
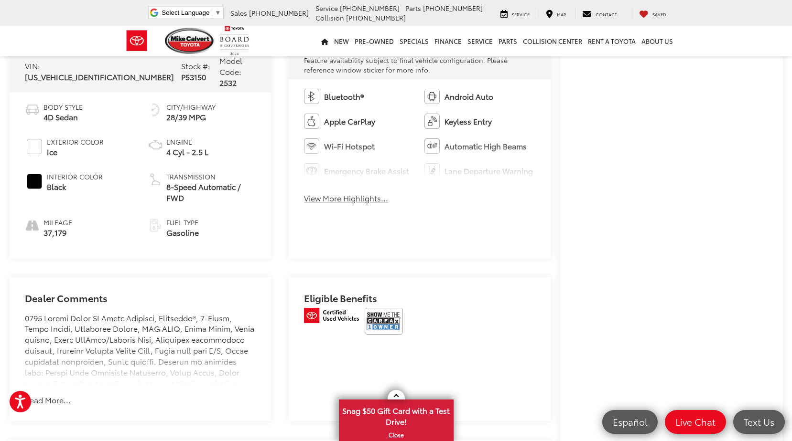
click at [443, 167] on div "Vehicle Information VIN: [US_VEHICLE_IDENTIFICATION_NUMBER] Stock #: P53150 Mod…" at bounding box center [280, 136] width 541 height 243
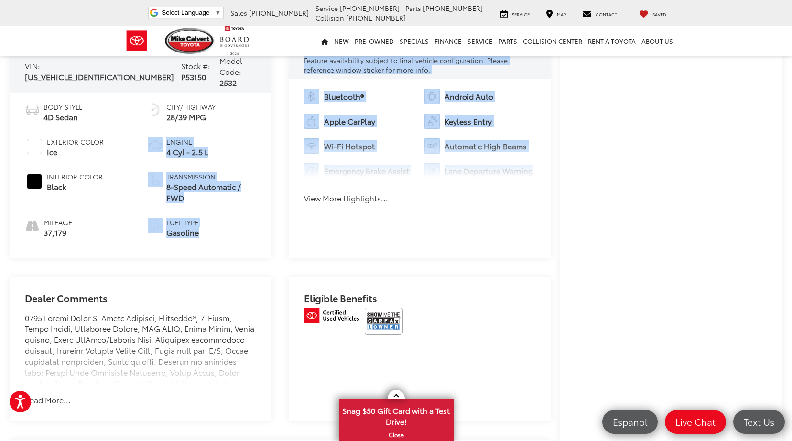
click at [309, 198] on button "View More Highlights..." at bounding box center [346, 198] width 84 height 11
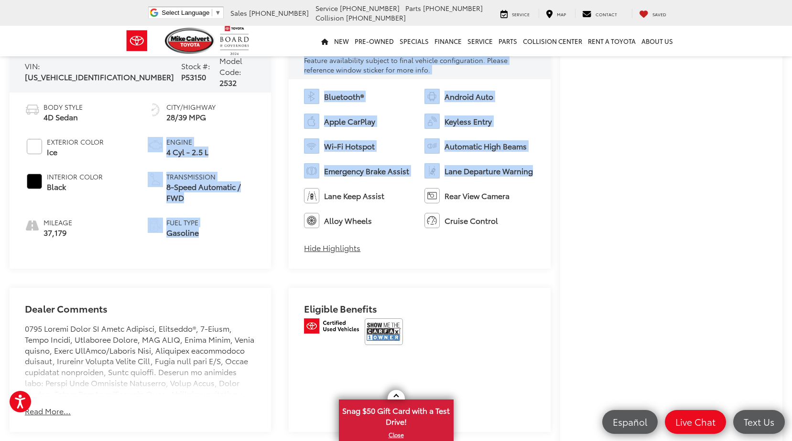
click at [252, 218] on li "Fuel Type Gasoline" at bounding box center [202, 228] width 108 height 21
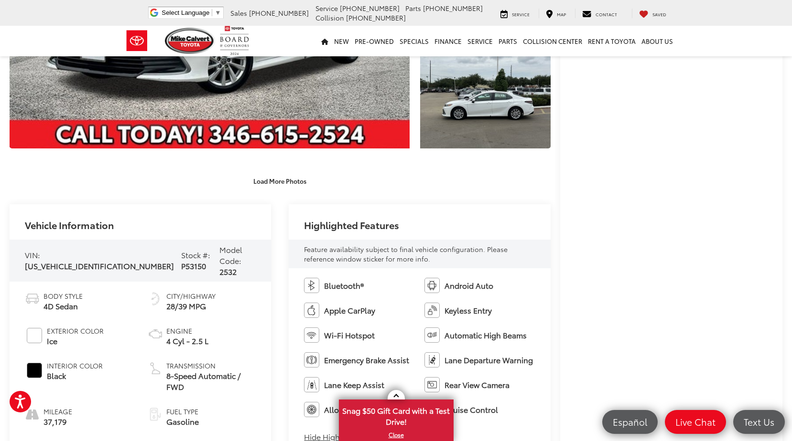
scroll to position [287, 0]
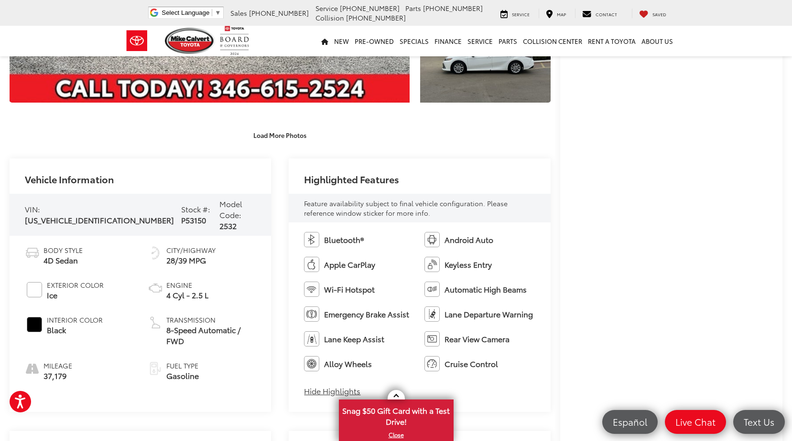
click at [118, 208] on div "VIN: [US_VEHICLE_IDENTIFICATION_NUMBER] Stock #: P53150 Model Code: 2532" at bounding box center [140, 215] width 261 height 42
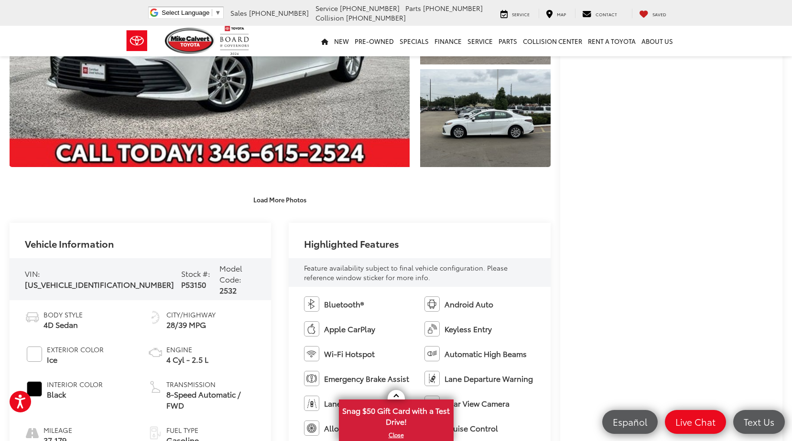
scroll to position [239, 0]
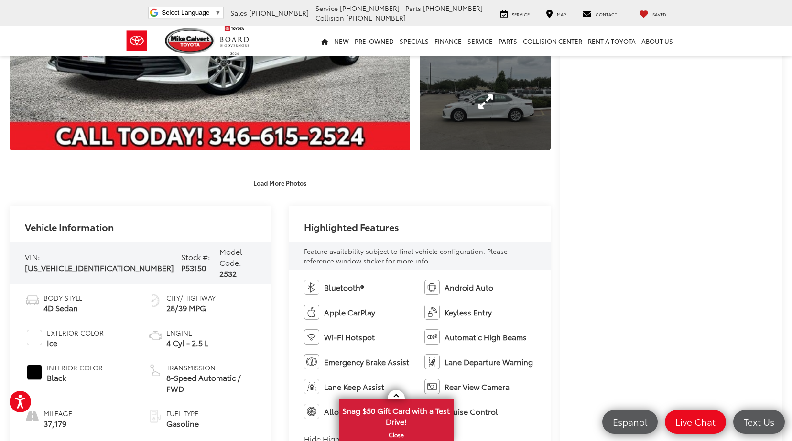
click at [418, 139] on div at bounding box center [482, 1] width 135 height 308
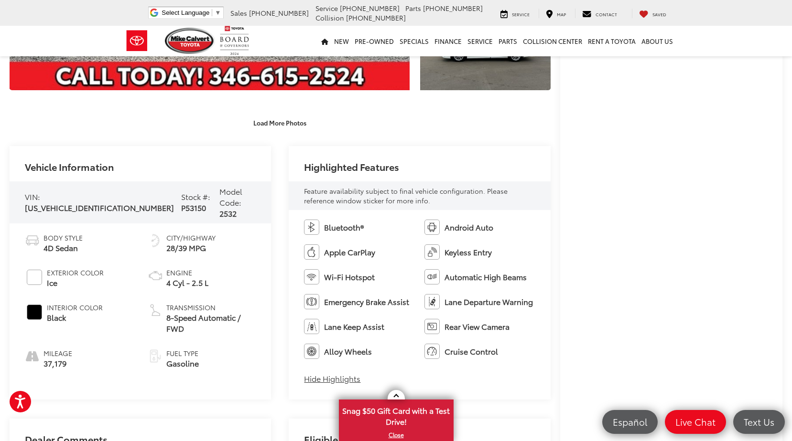
scroll to position [478, 0]
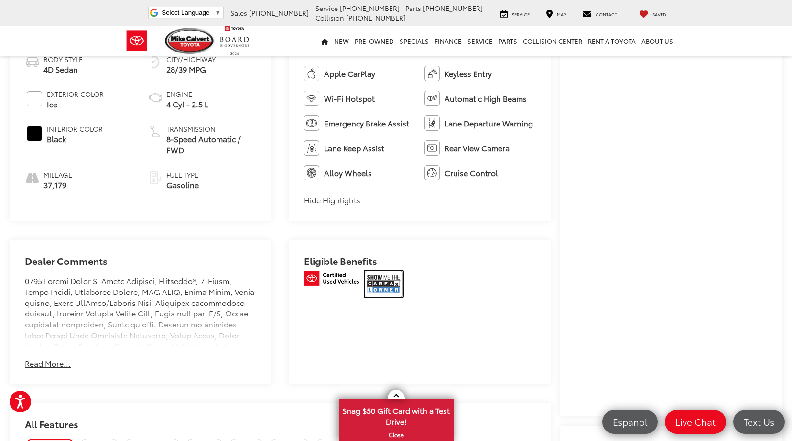
click at [387, 287] on img at bounding box center [383, 284] width 38 height 27
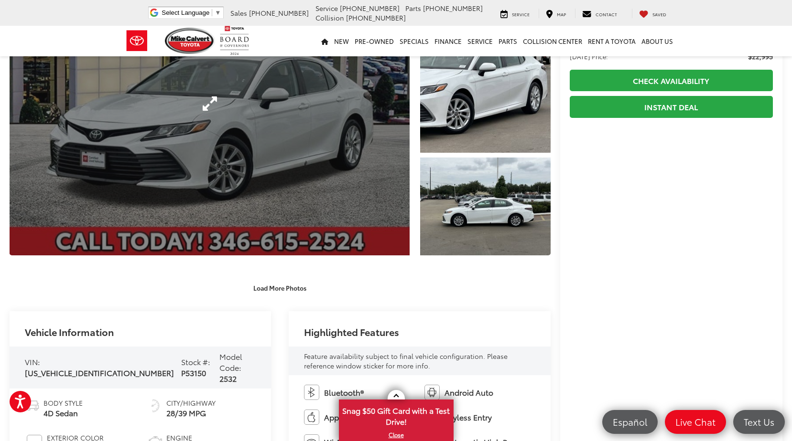
scroll to position [0, 0]
